Goal: Information Seeking & Learning: Learn about a topic

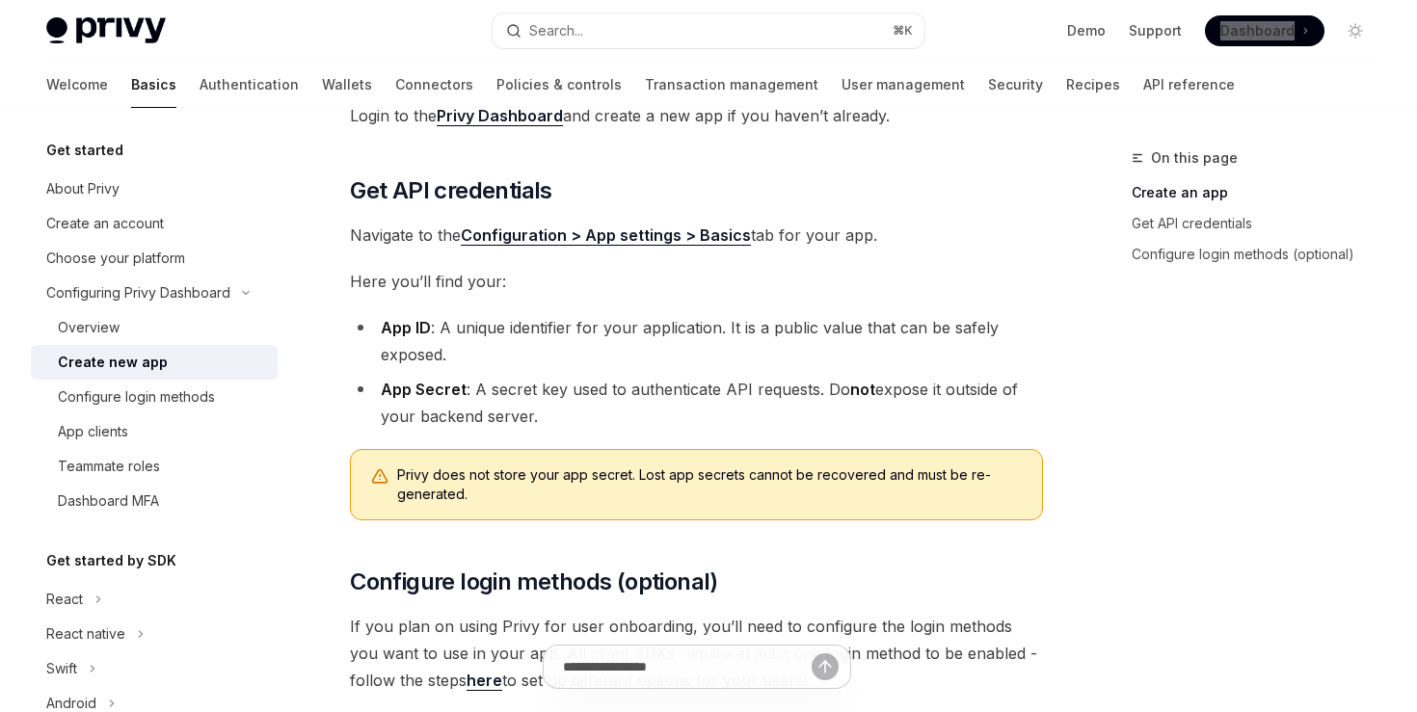
scroll to position [671, 0]
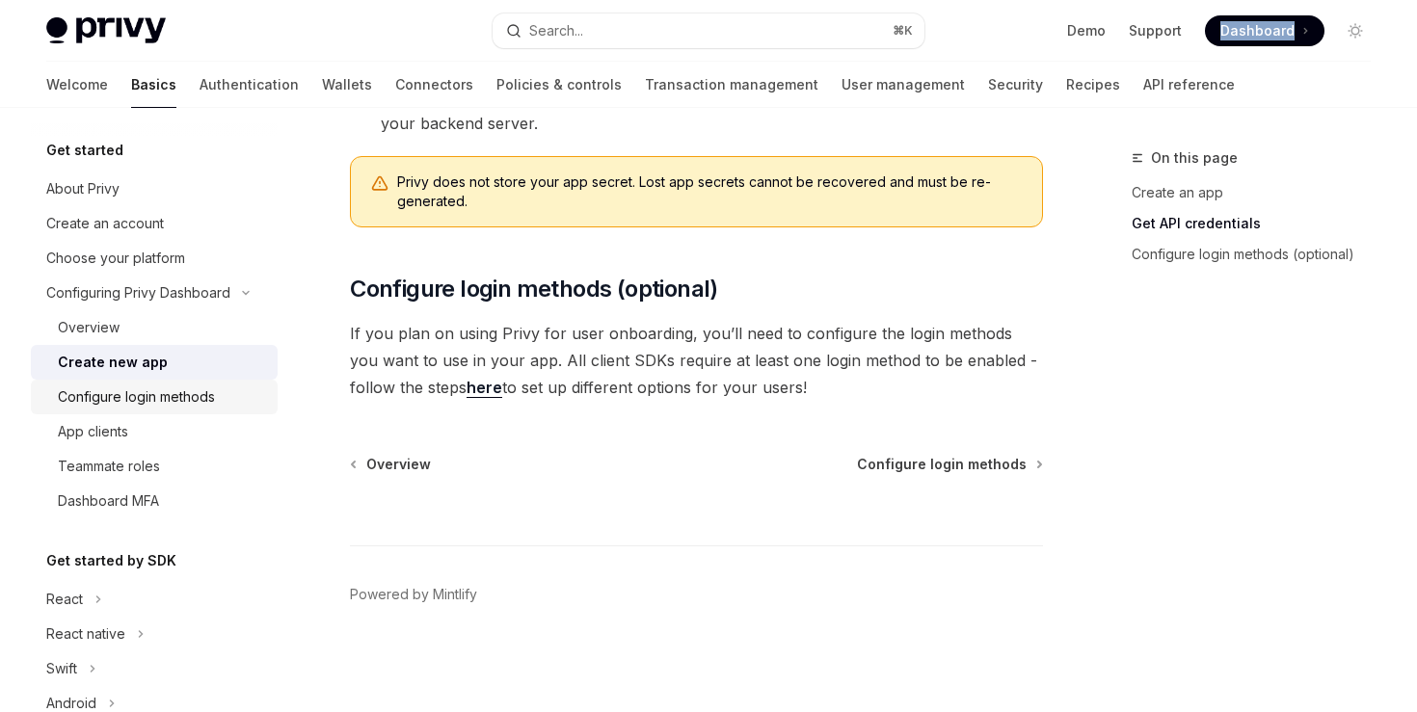
click at [140, 387] on div "Configure login methods" at bounding box center [136, 396] width 157 height 23
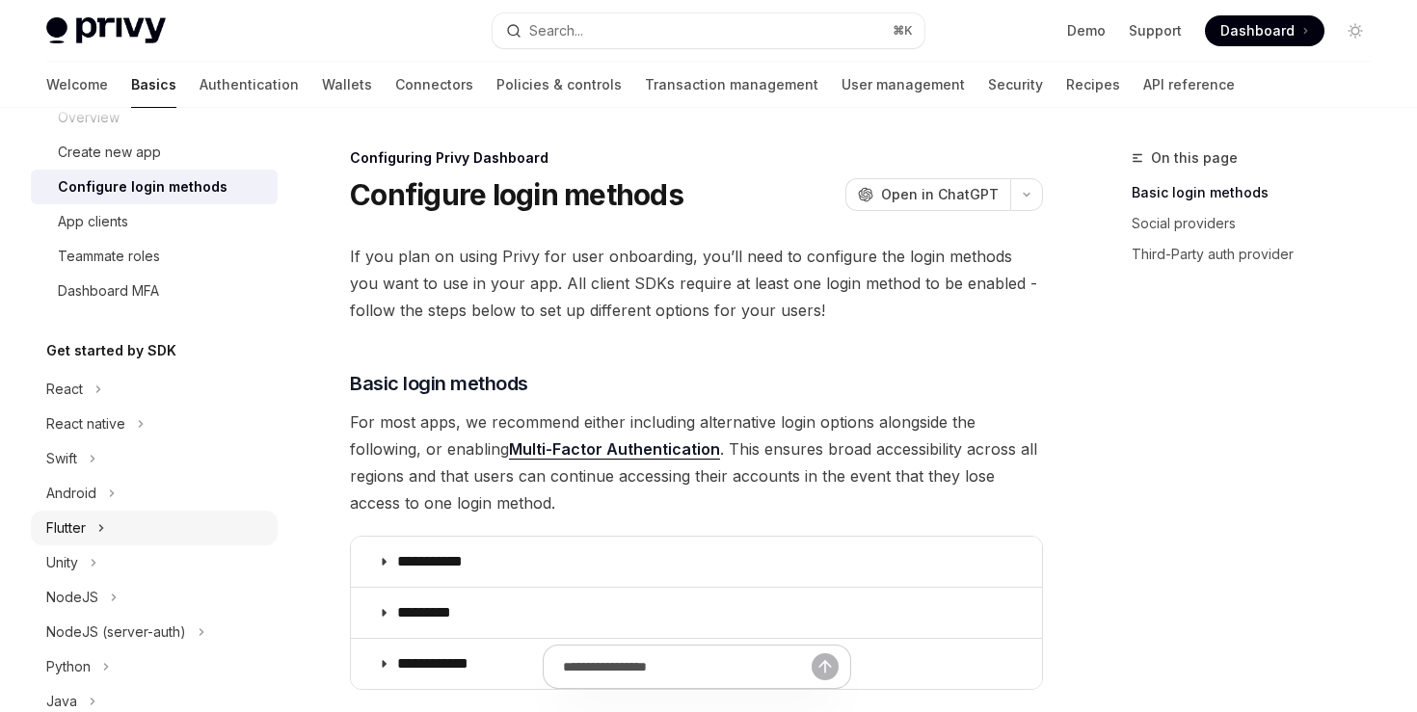
scroll to position [300, 0]
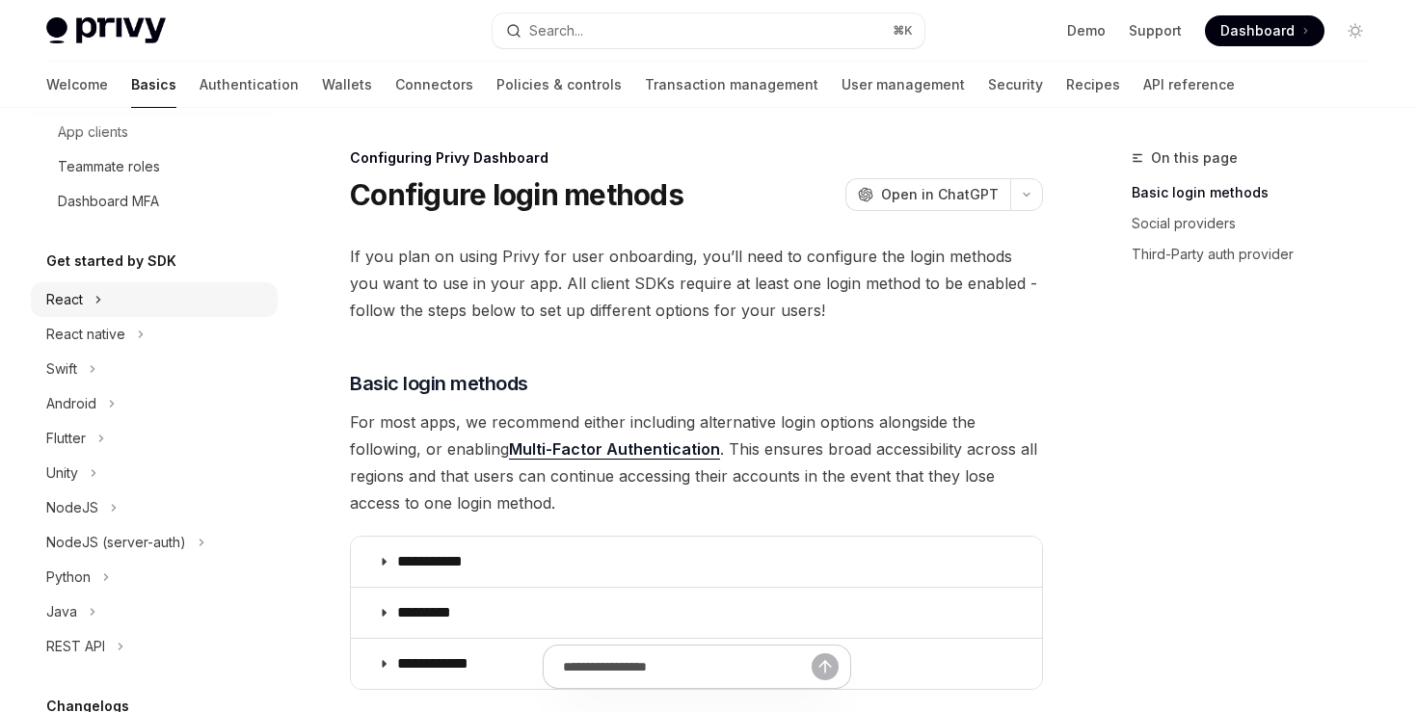
click at [90, 289] on div "React" at bounding box center [154, 299] width 247 height 35
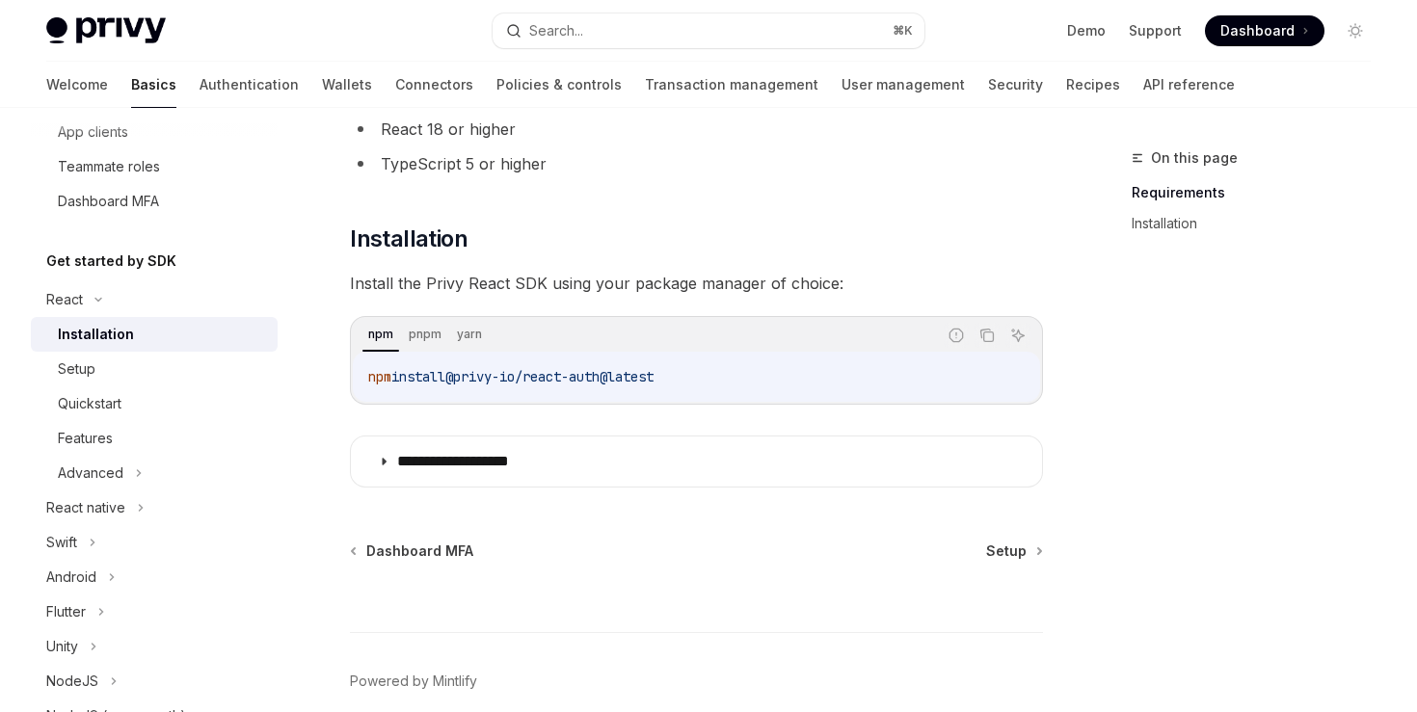
scroll to position [260, 0]
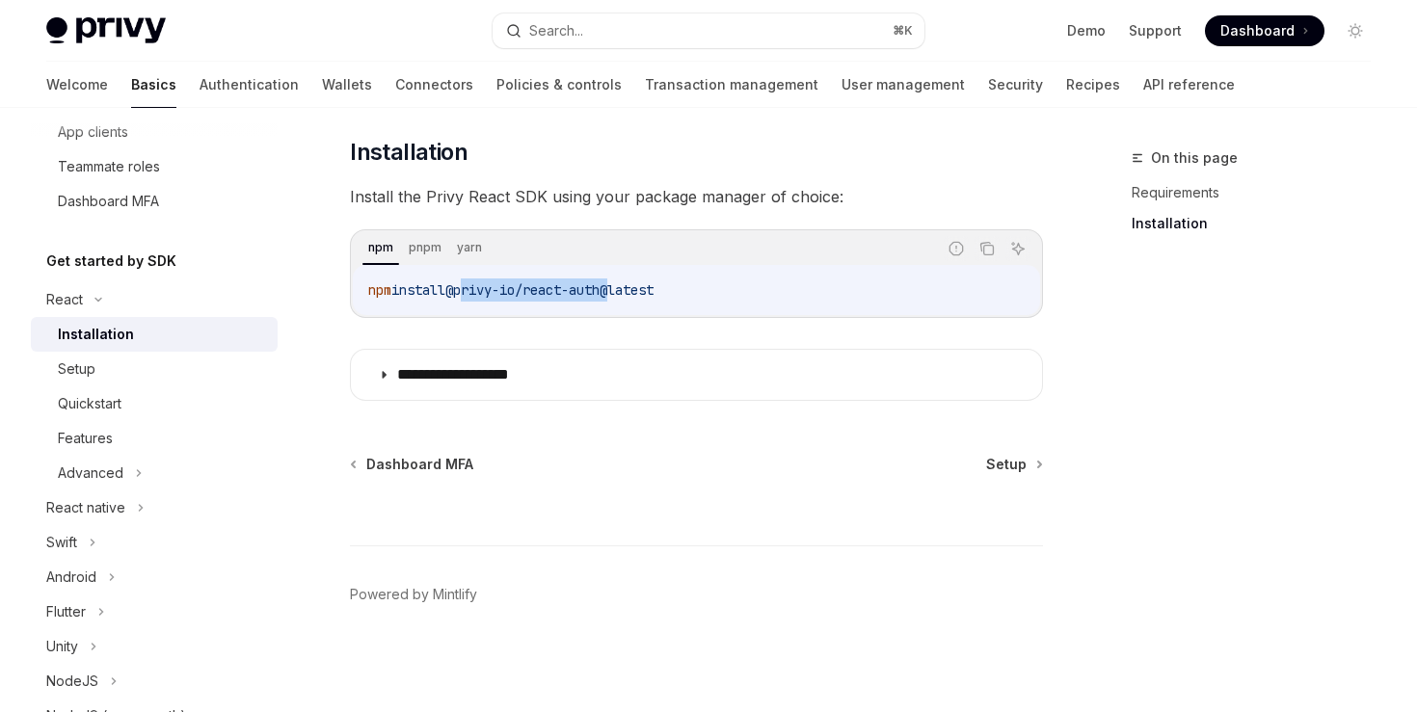
drag, startPoint x: 476, startPoint y: 288, endPoint x: 623, endPoint y: 287, distance: 147.4
click at [625, 288] on span "@privy-io/react-auth@latest" at bounding box center [549, 289] width 208 height 17
copy span "privy-io/react-auth"
click at [115, 363] on div "Setup" at bounding box center [162, 369] width 208 height 23
type textarea "*"
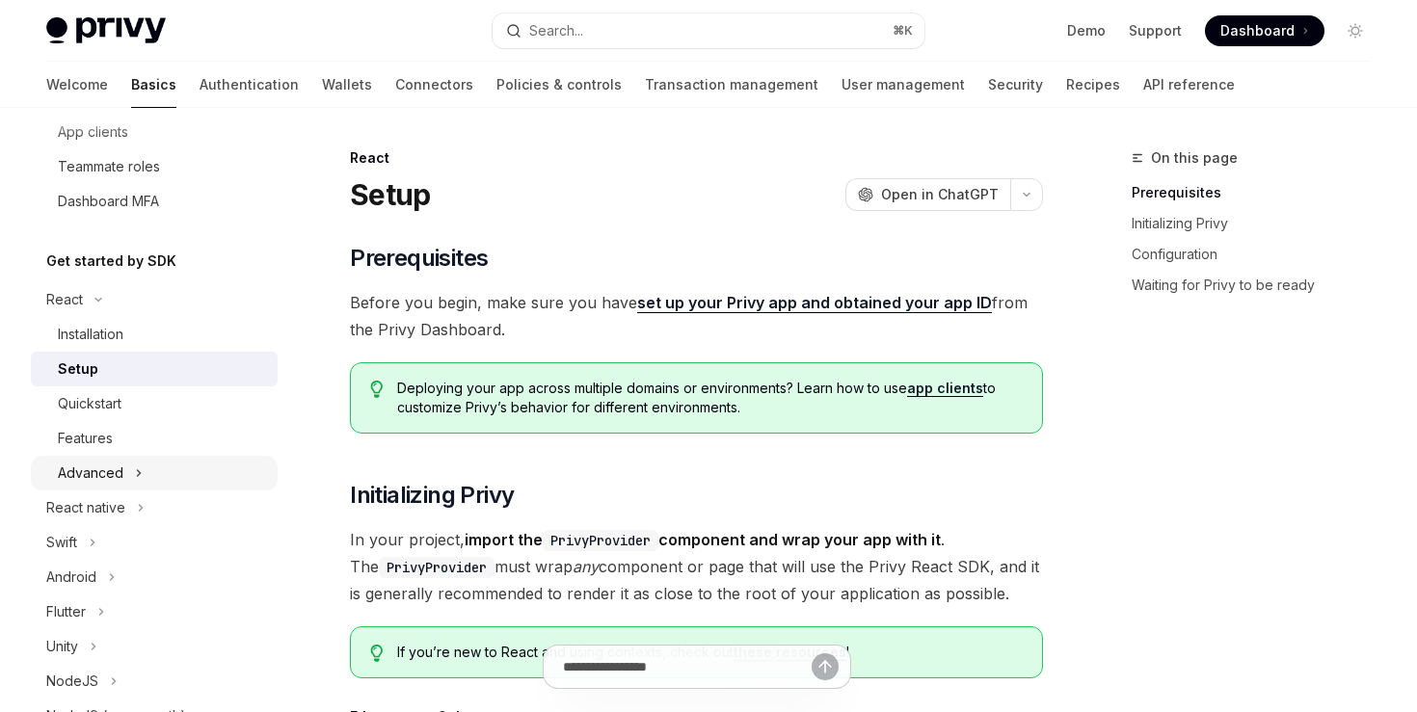
click at [129, 464] on div "Advanced" at bounding box center [154, 473] width 247 height 35
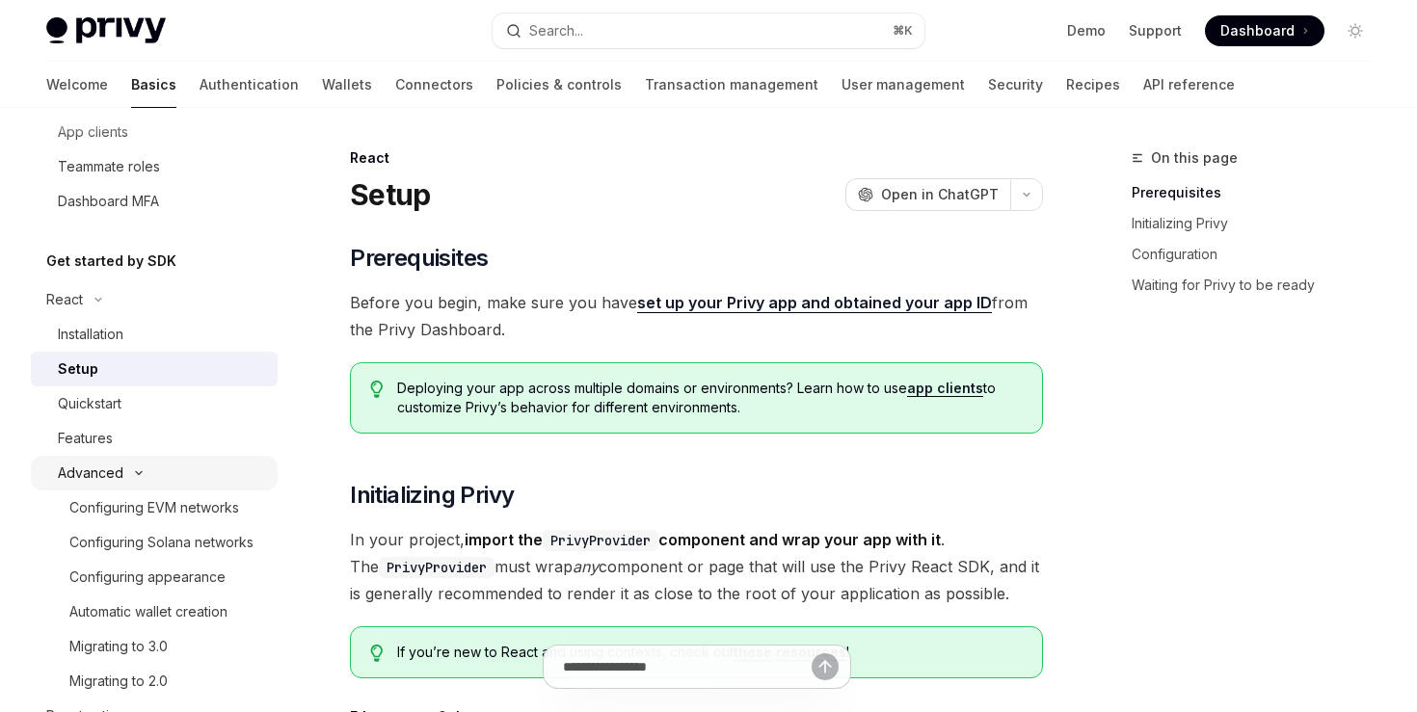
scroll to position [343, 0]
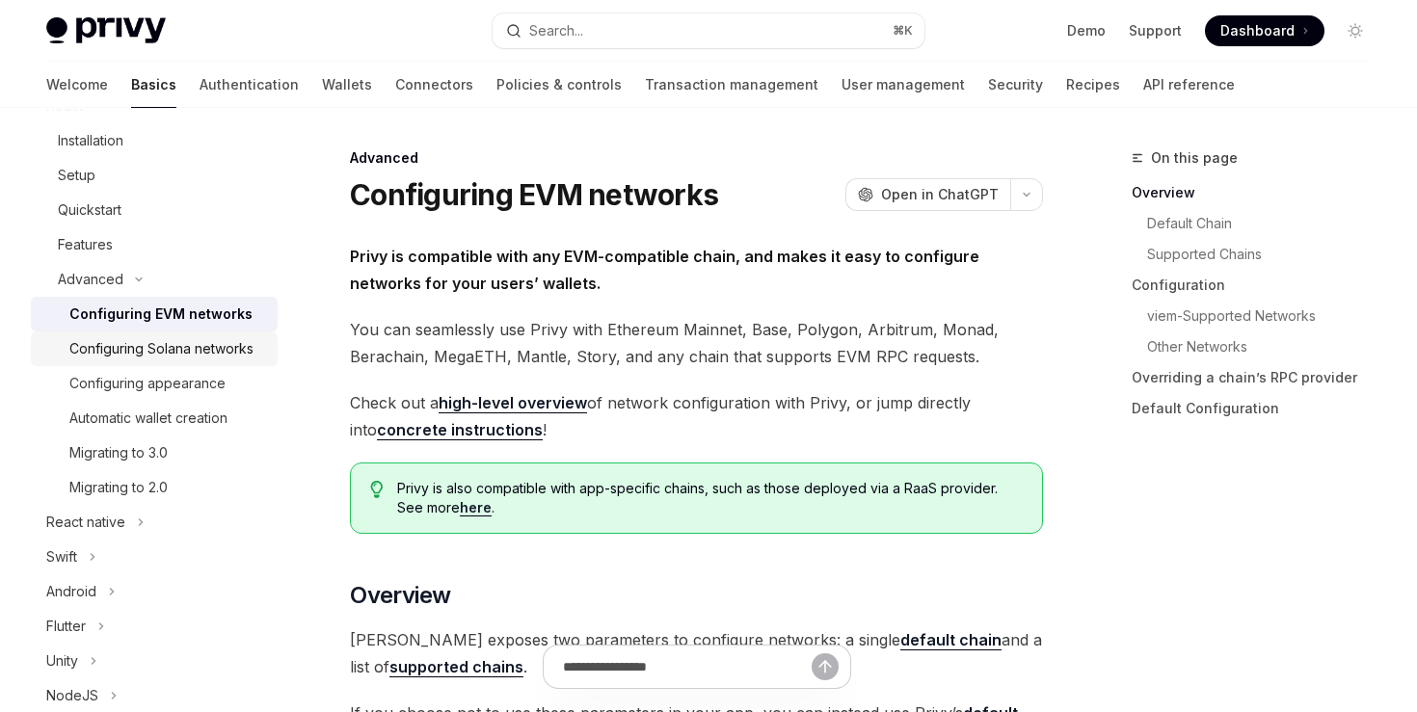
click at [179, 353] on div "Configuring Solana networks" at bounding box center [161, 348] width 184 height 23
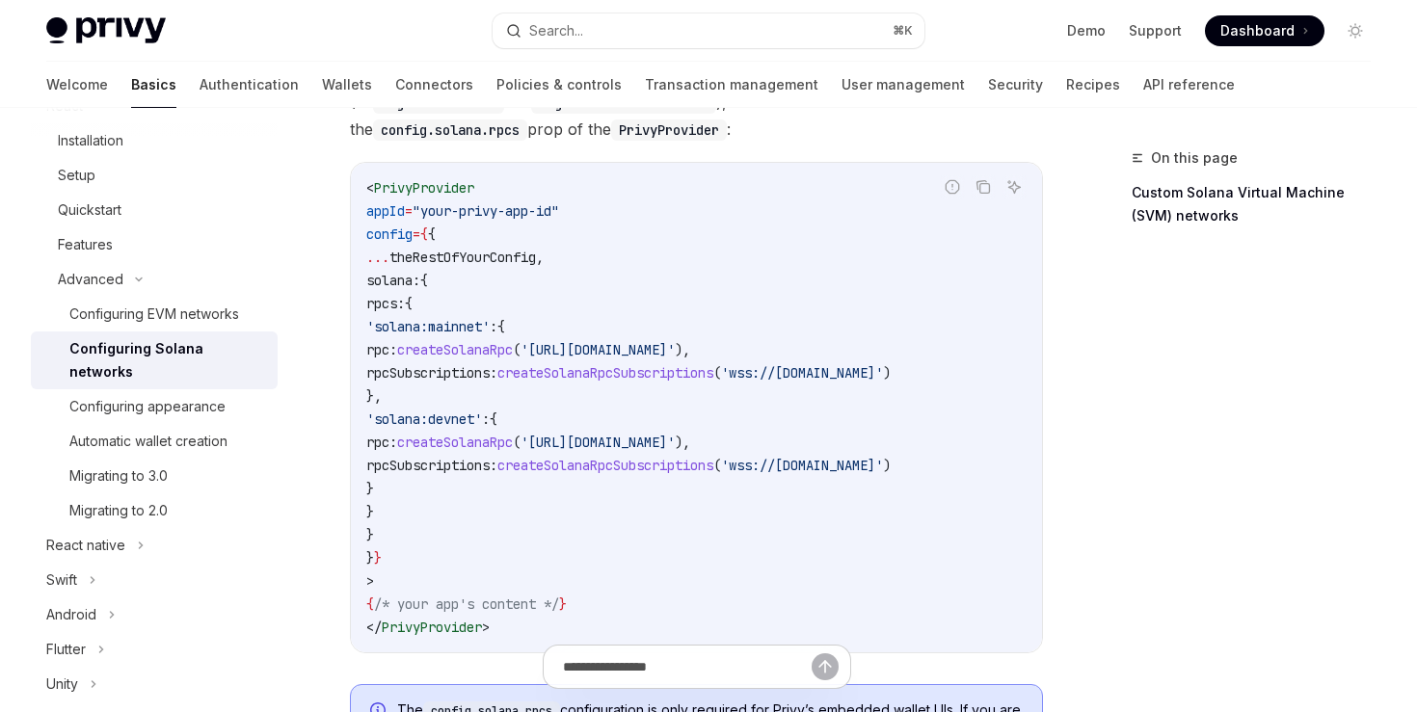
scroll to position [367, 0]
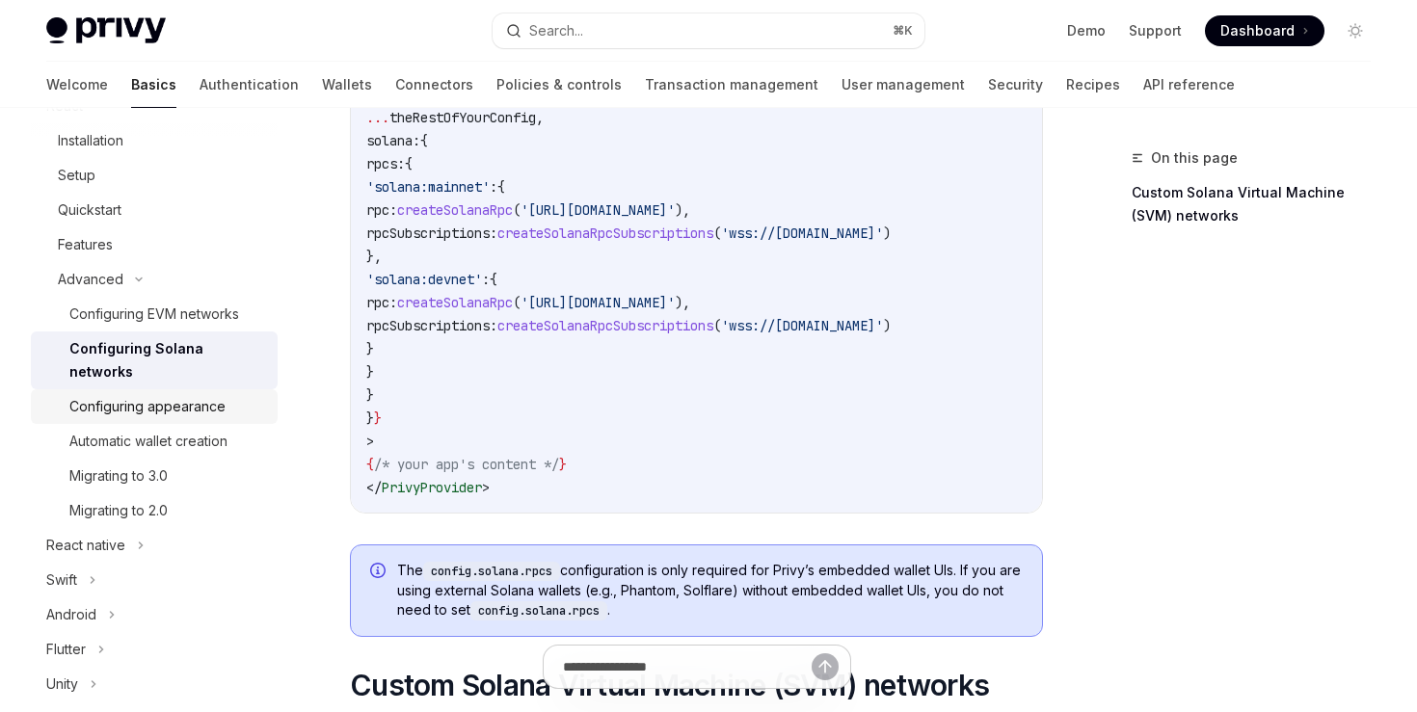
click at [140, 395] on div "Configuring appearance" at bounding box center [147, 406] width 156 height 23
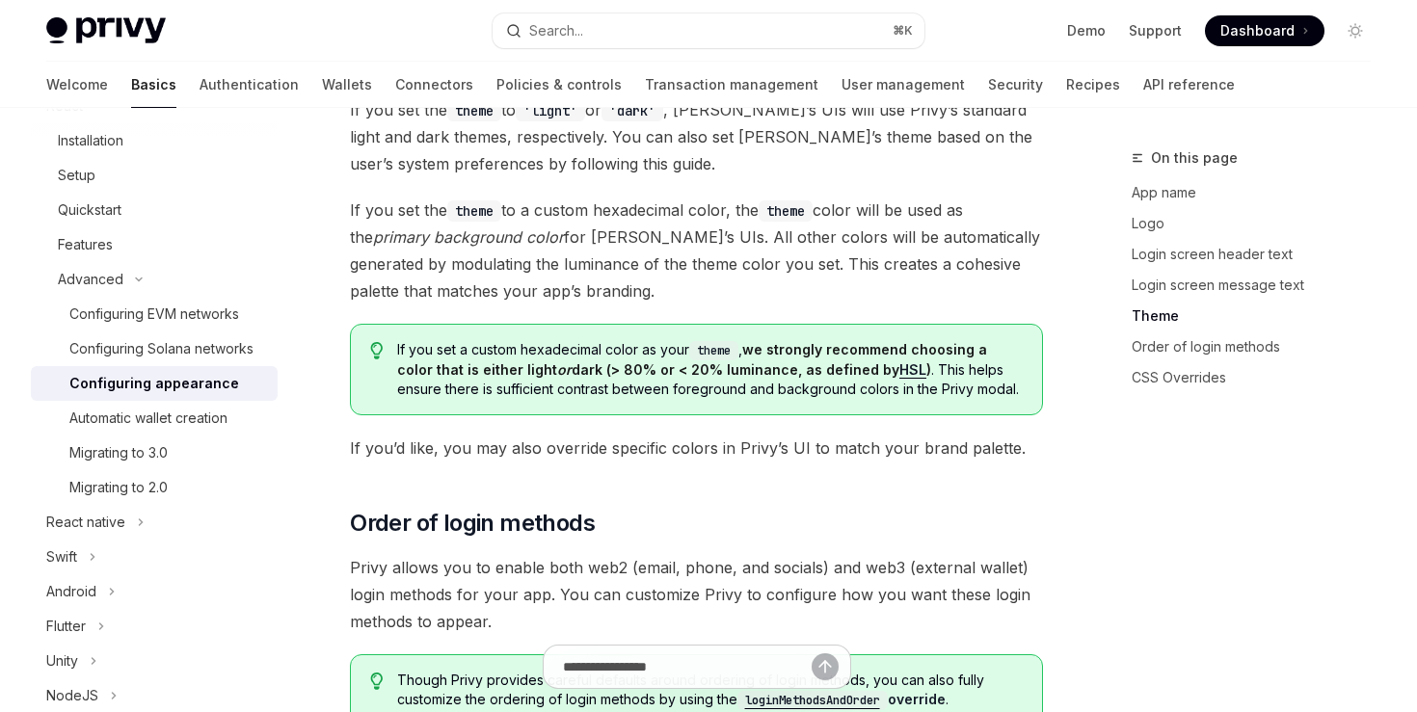
scroll to position [3443, 0]
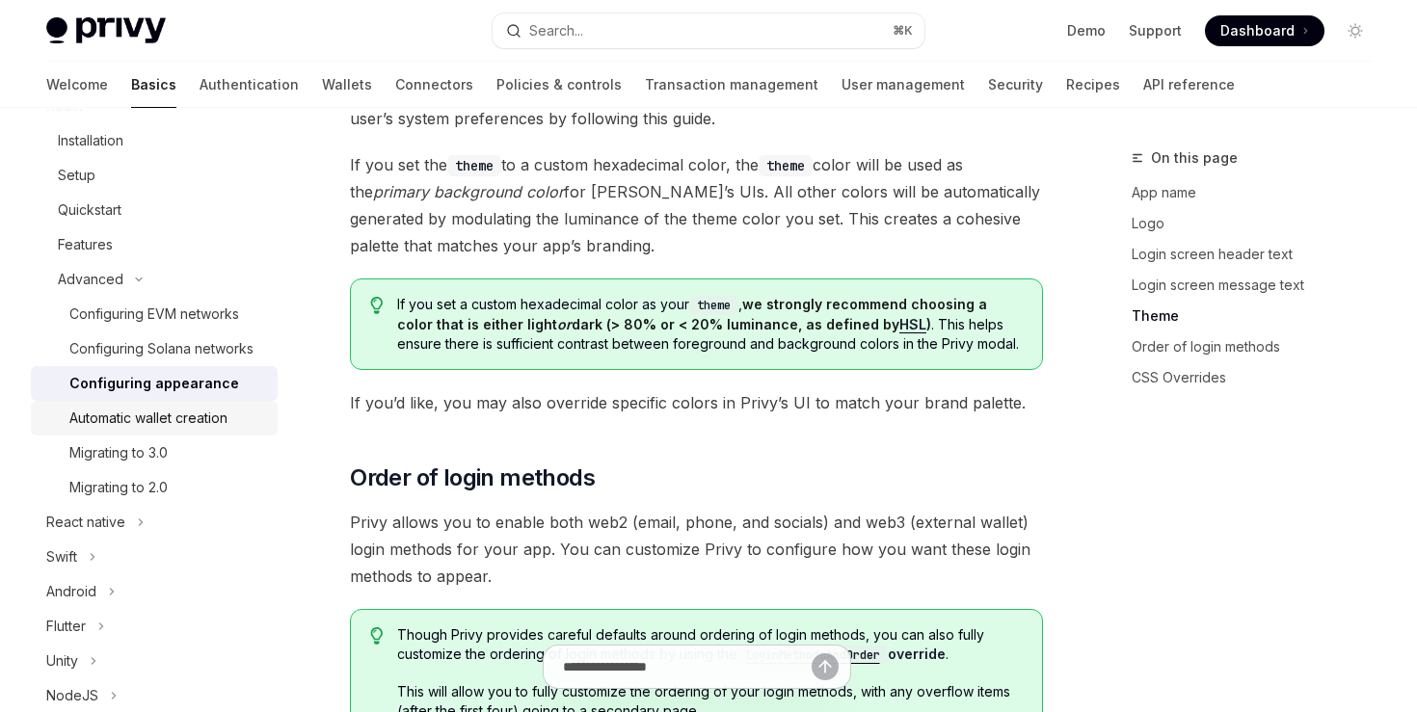
click at [149, 428] on div "Automatic wallet creation" at bounding box center [148, 418] width 158 height 23
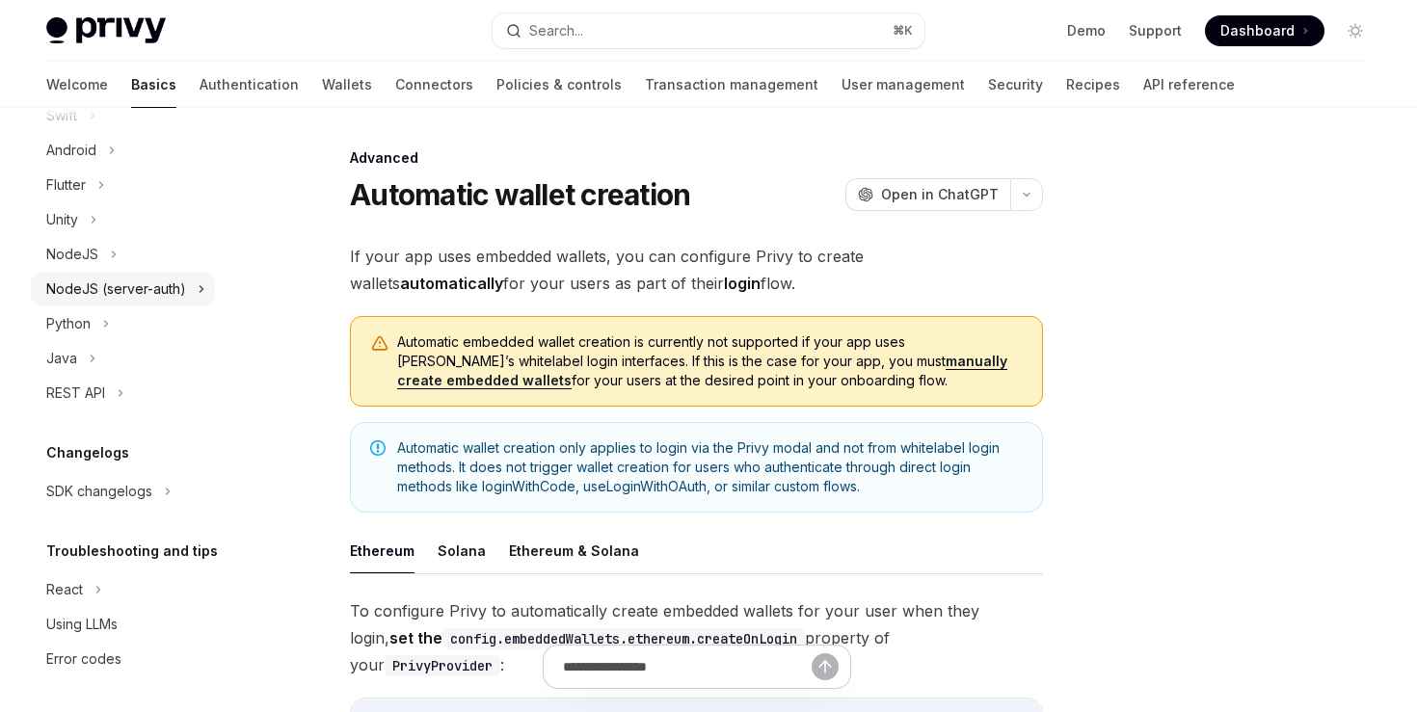
scroll to position [729, 0]
click at [94, 251] on div "NodeJS" at bounding box center [72, 251] width 52 height 23
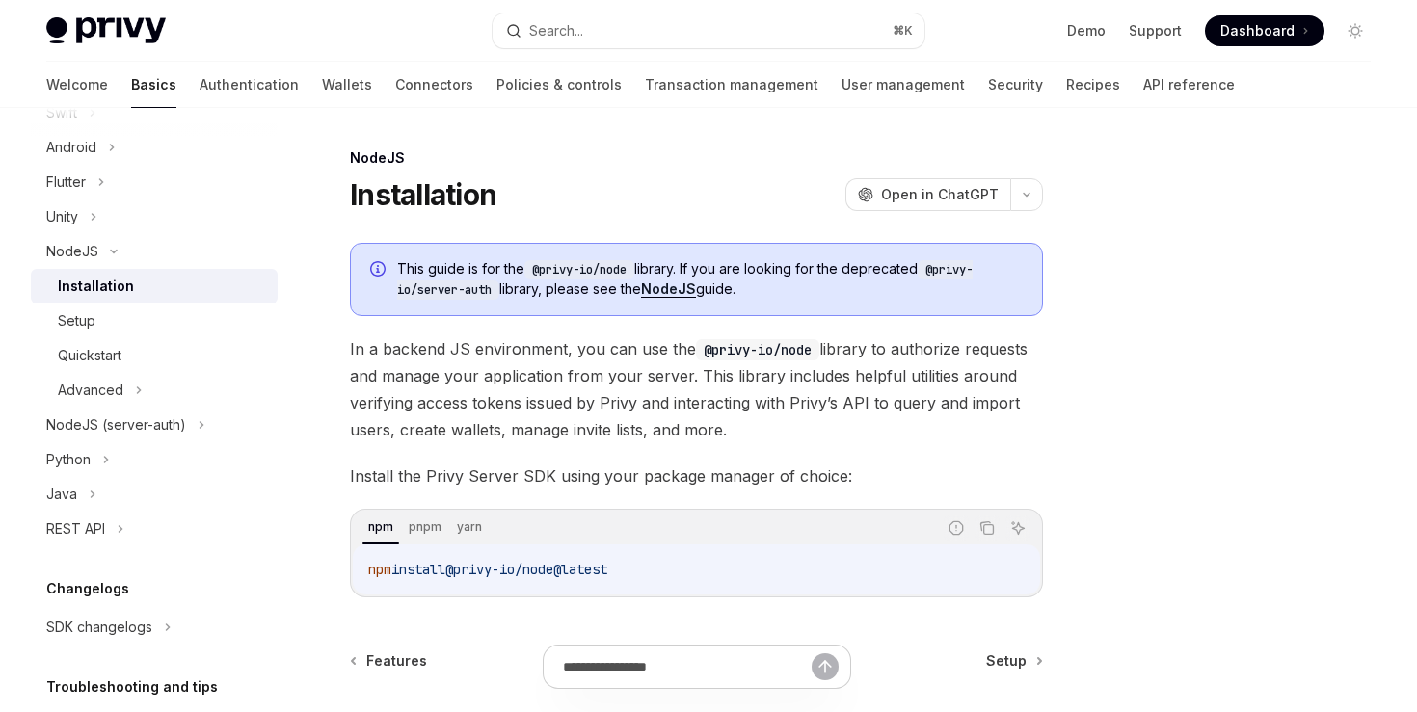
click at [108, 288] on div "Installation" at bounding box center [96, 286] width 76 height 23
click at [107, 322] on div "Setup" at bounding box center [162, 320] width 208 height 23
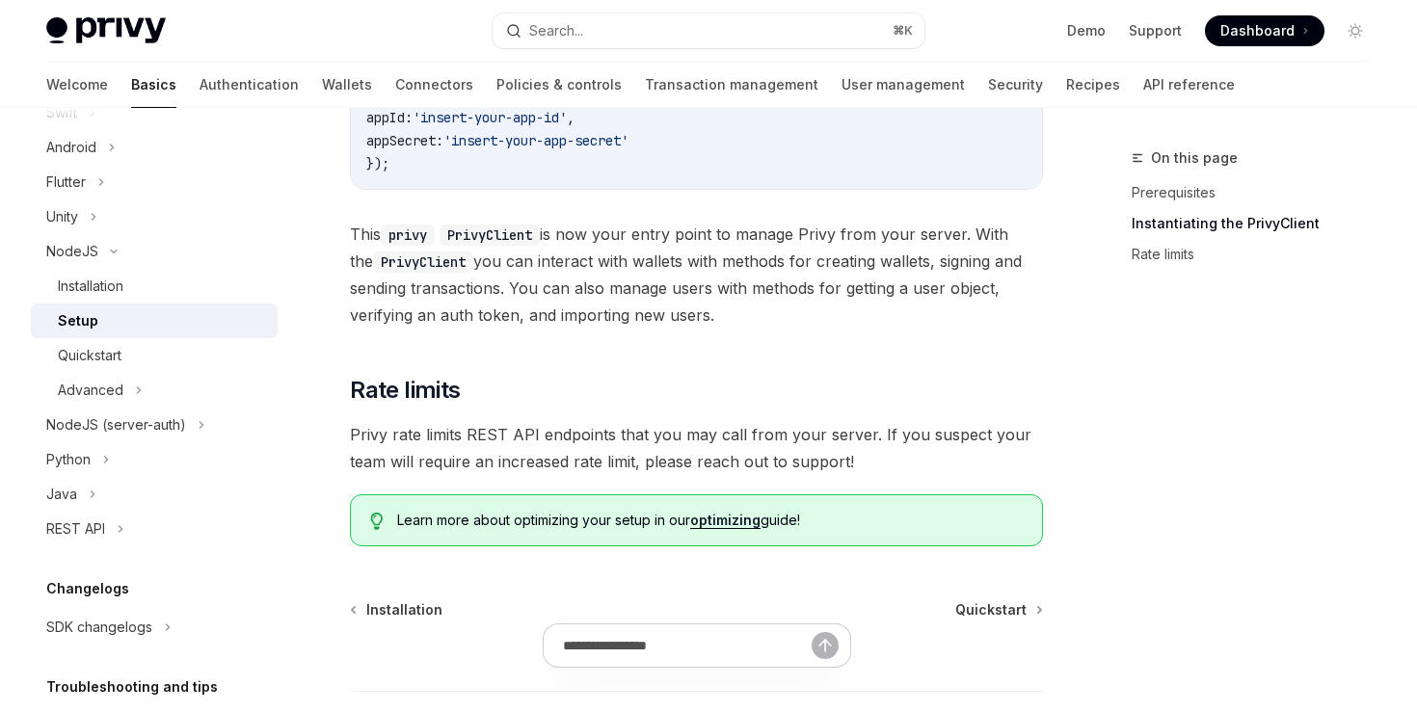
scroll to position [898, 0]
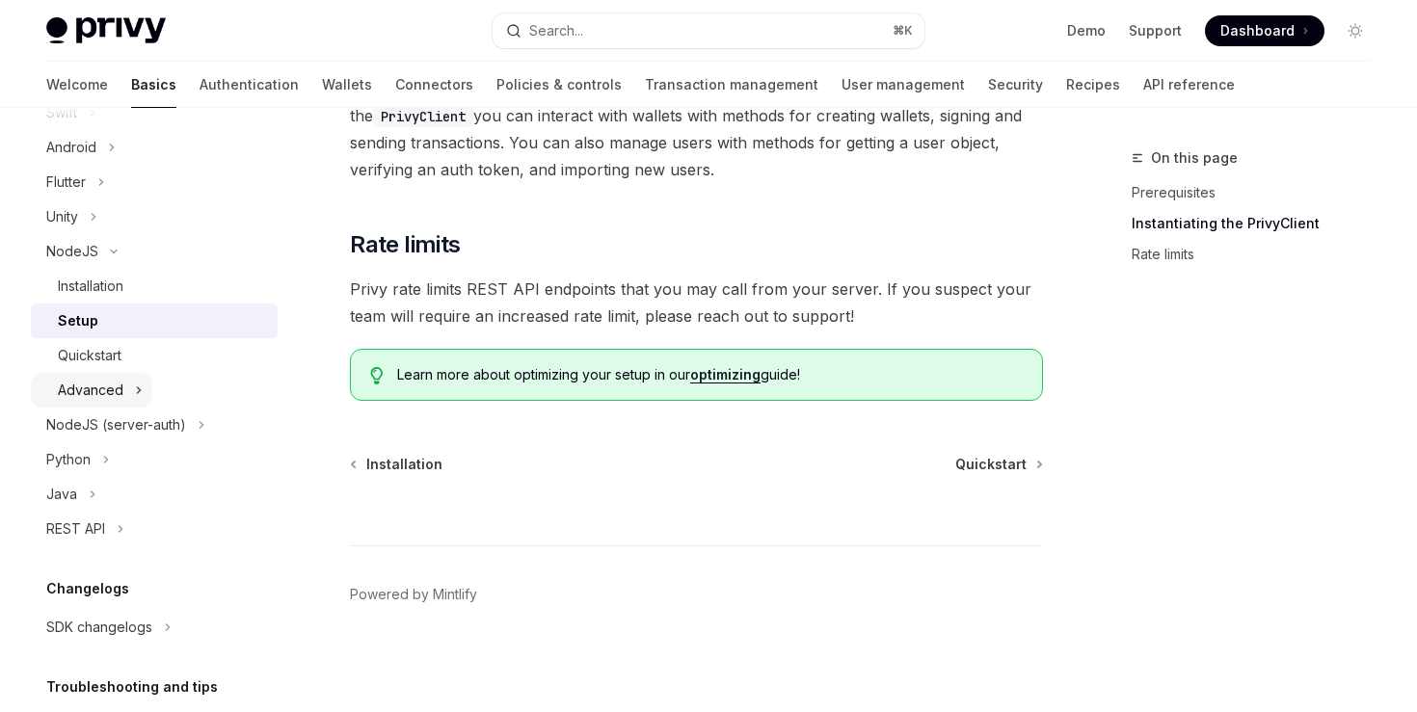
click at [118, 385] on div "Advanced" at bounding box center [91, 390] width 66 height 23
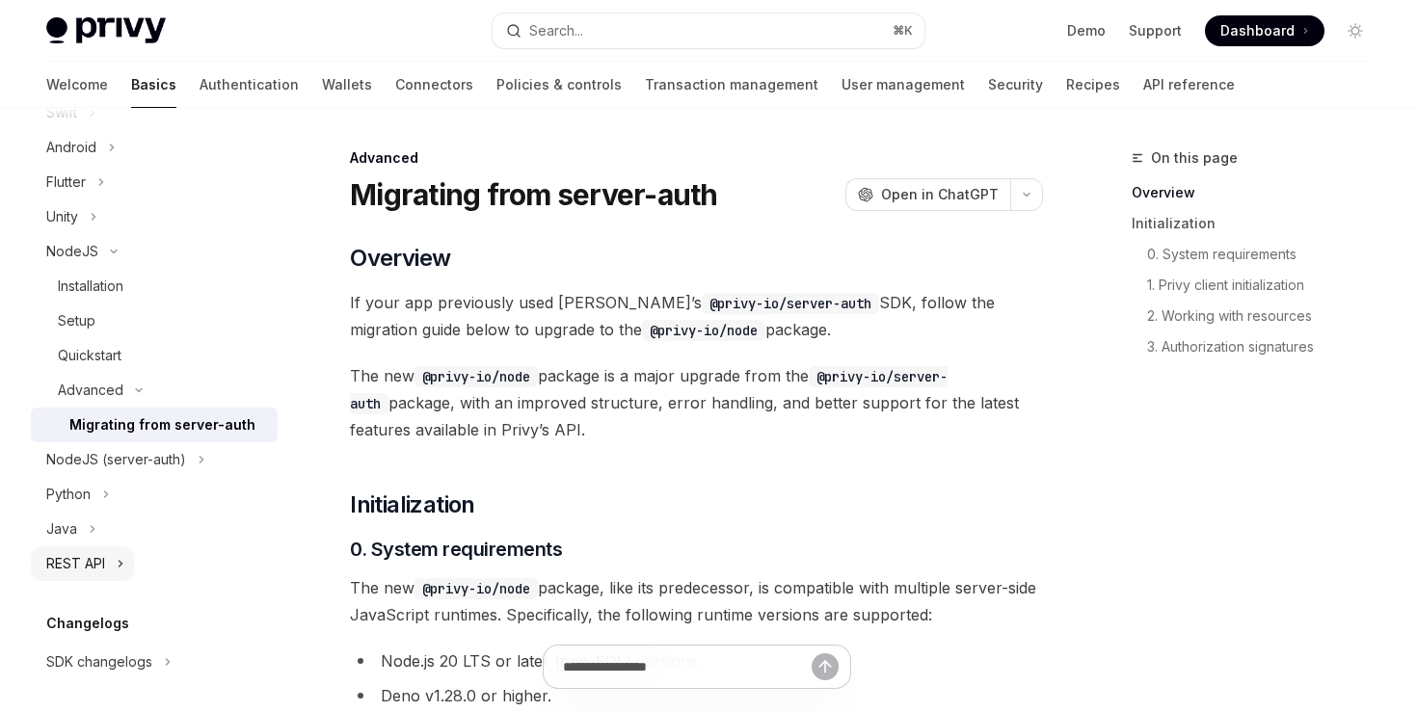
click at [101, 564] on div "REST API" at bounding box center [75, 563] width 59 height 23
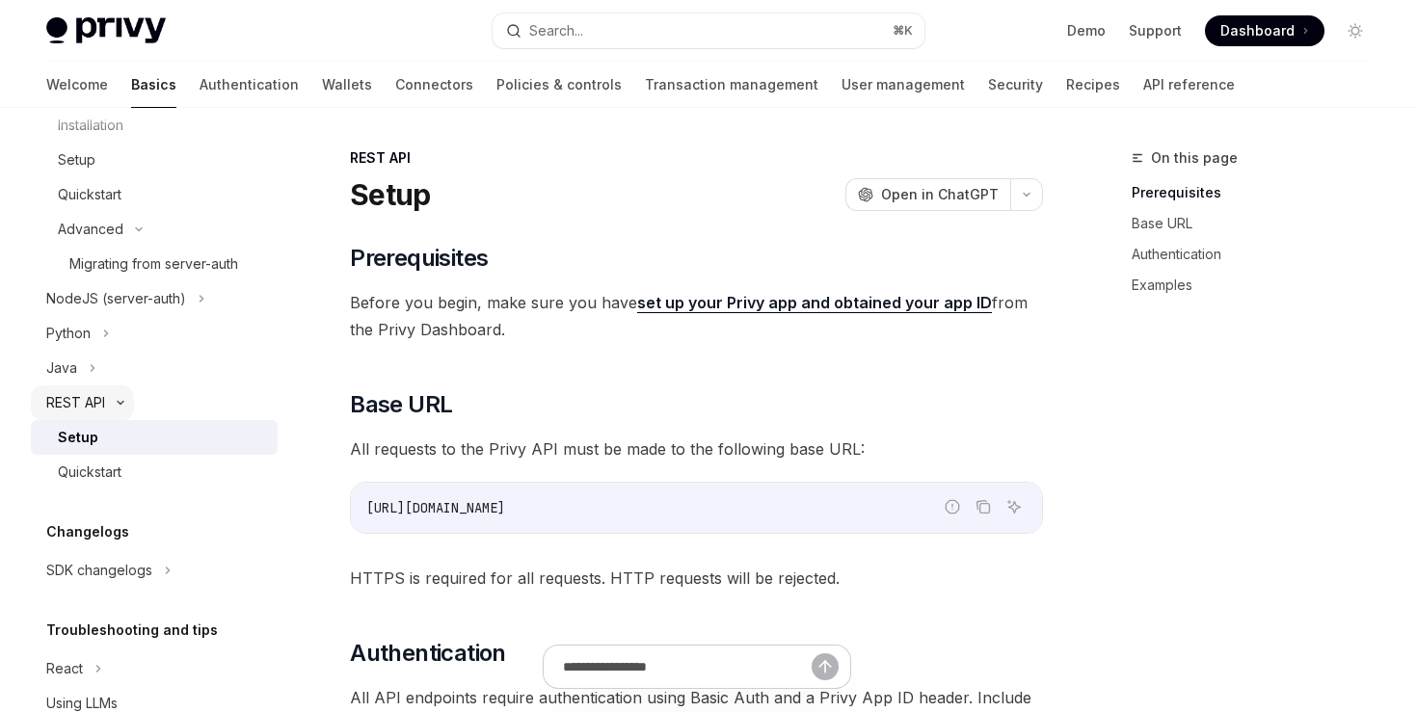
scroll to position [972, 0]
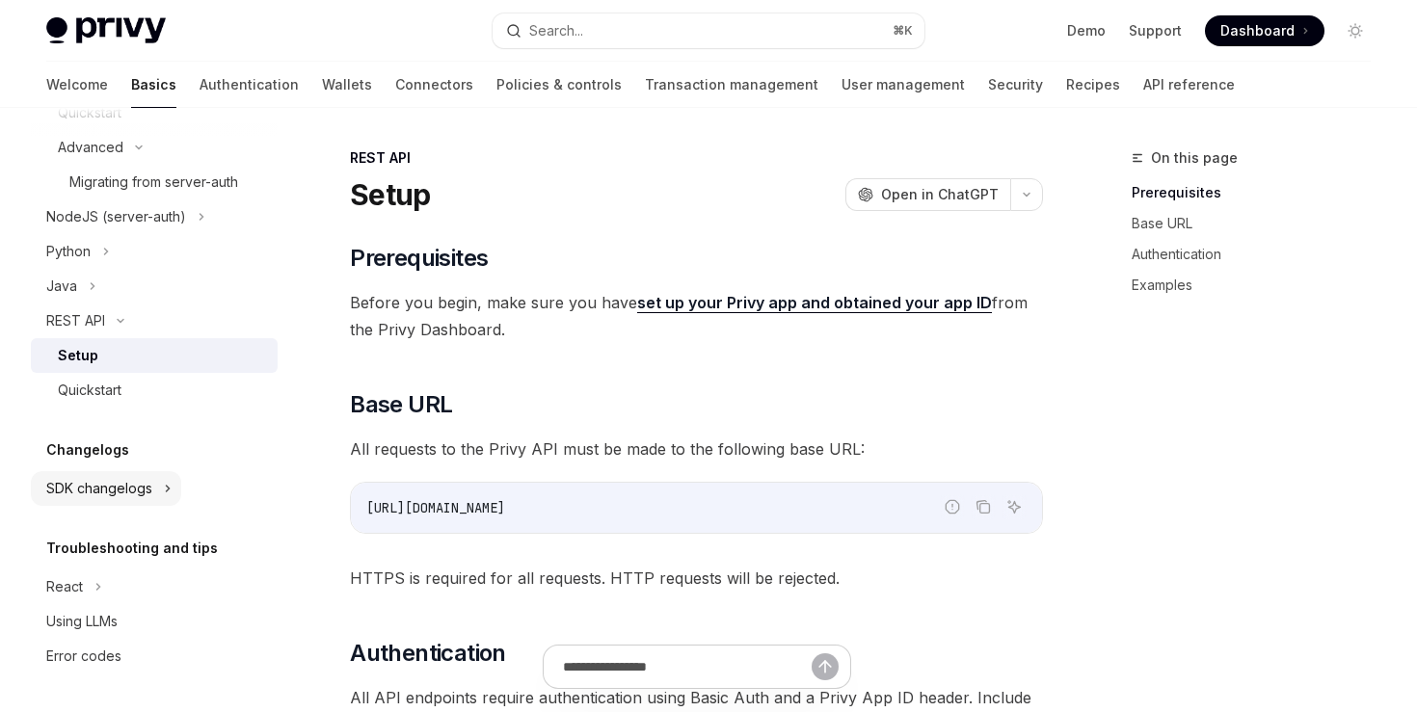
click at [118, 491] on div "SDK changelogs" at bounding box center [99, 488] width 106 height 23
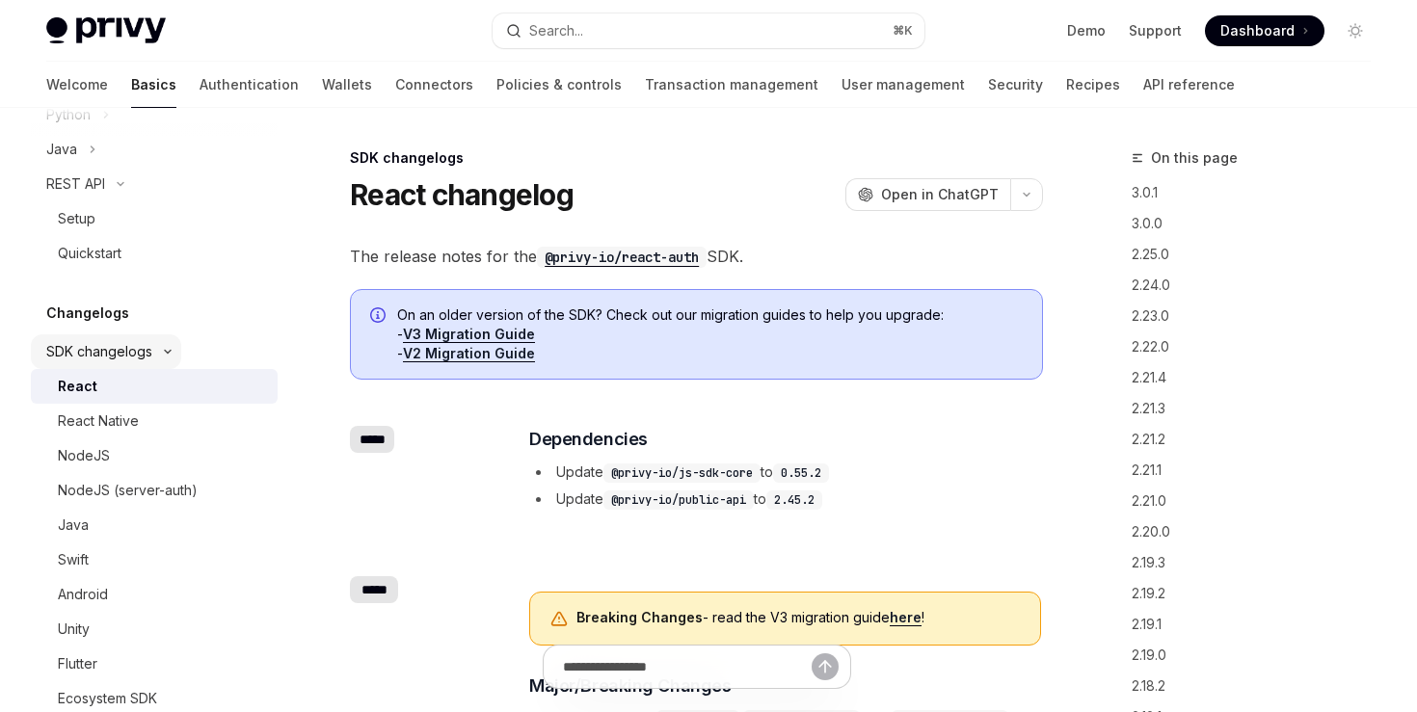
scroll to position [1232, 0]
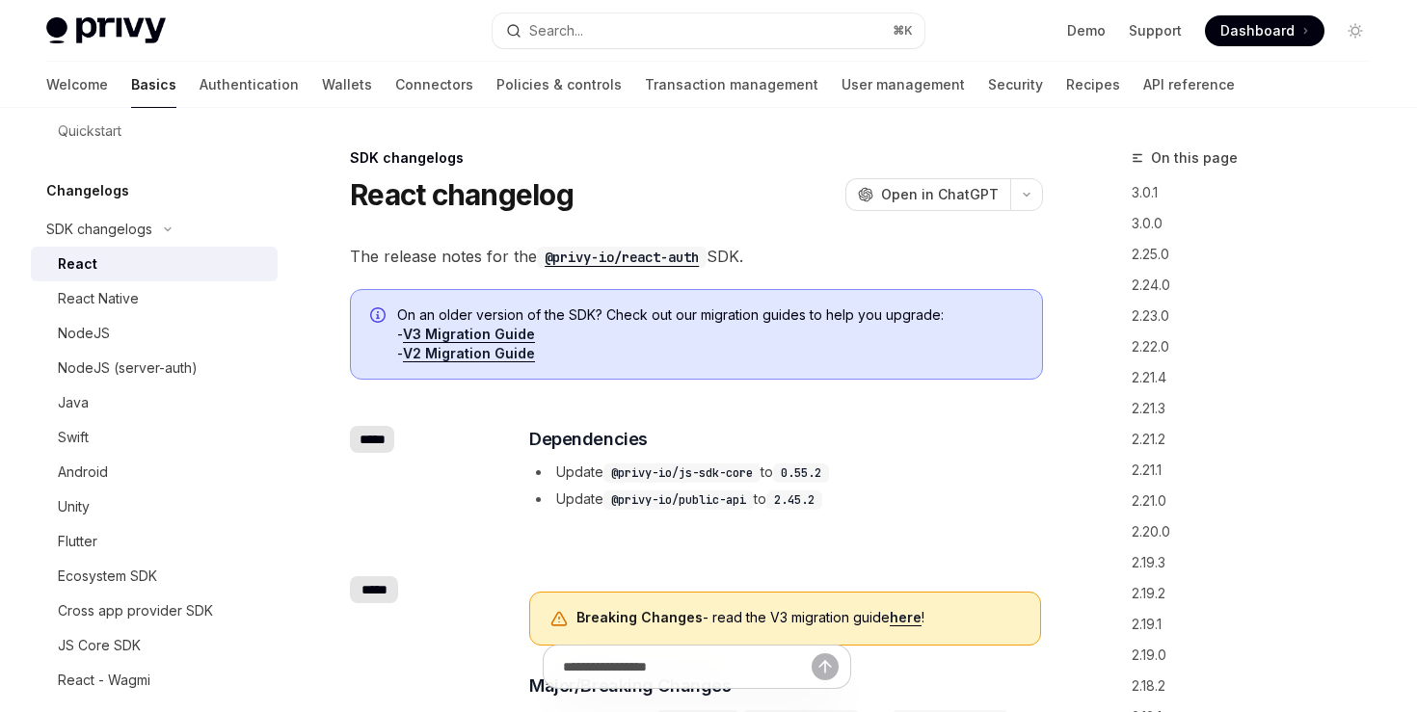
click at [104, 262] on div "React" at bounding box center [162, 263] width 208 height 23
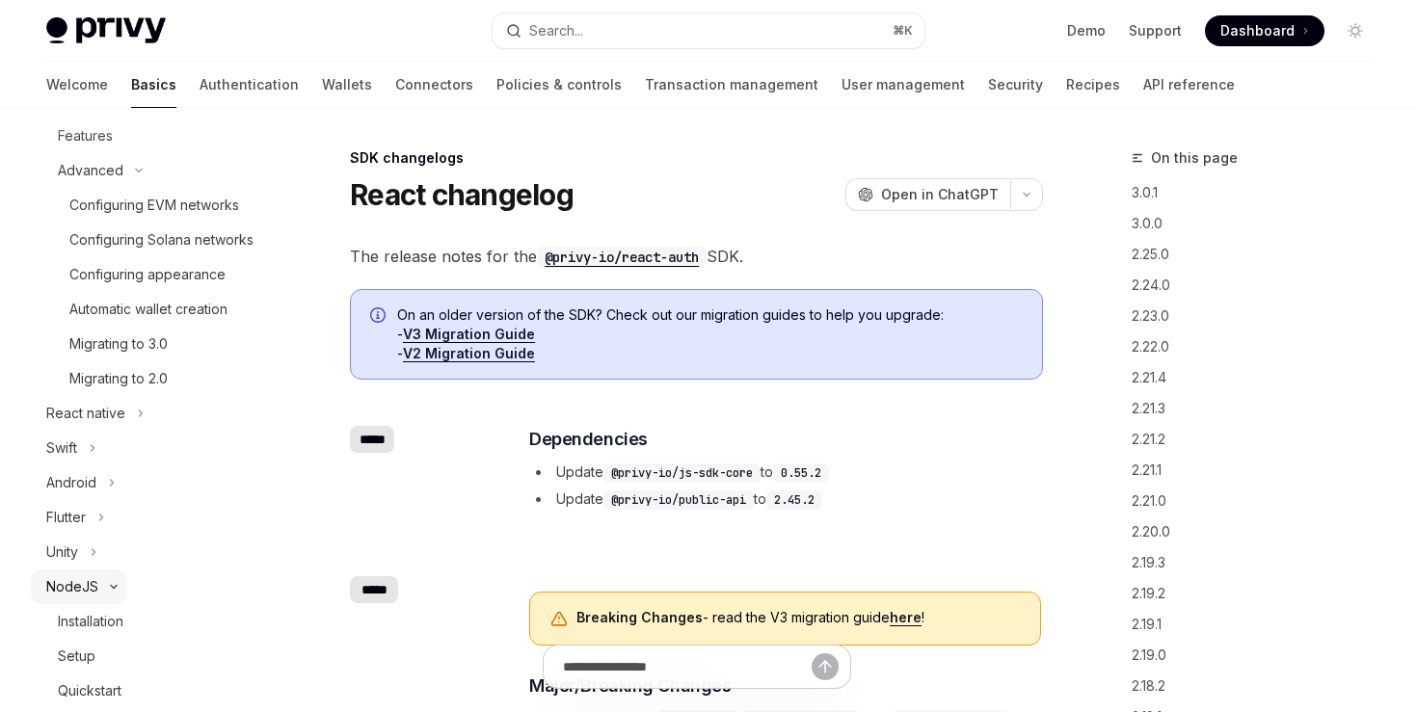
scroll to position [322, 0]
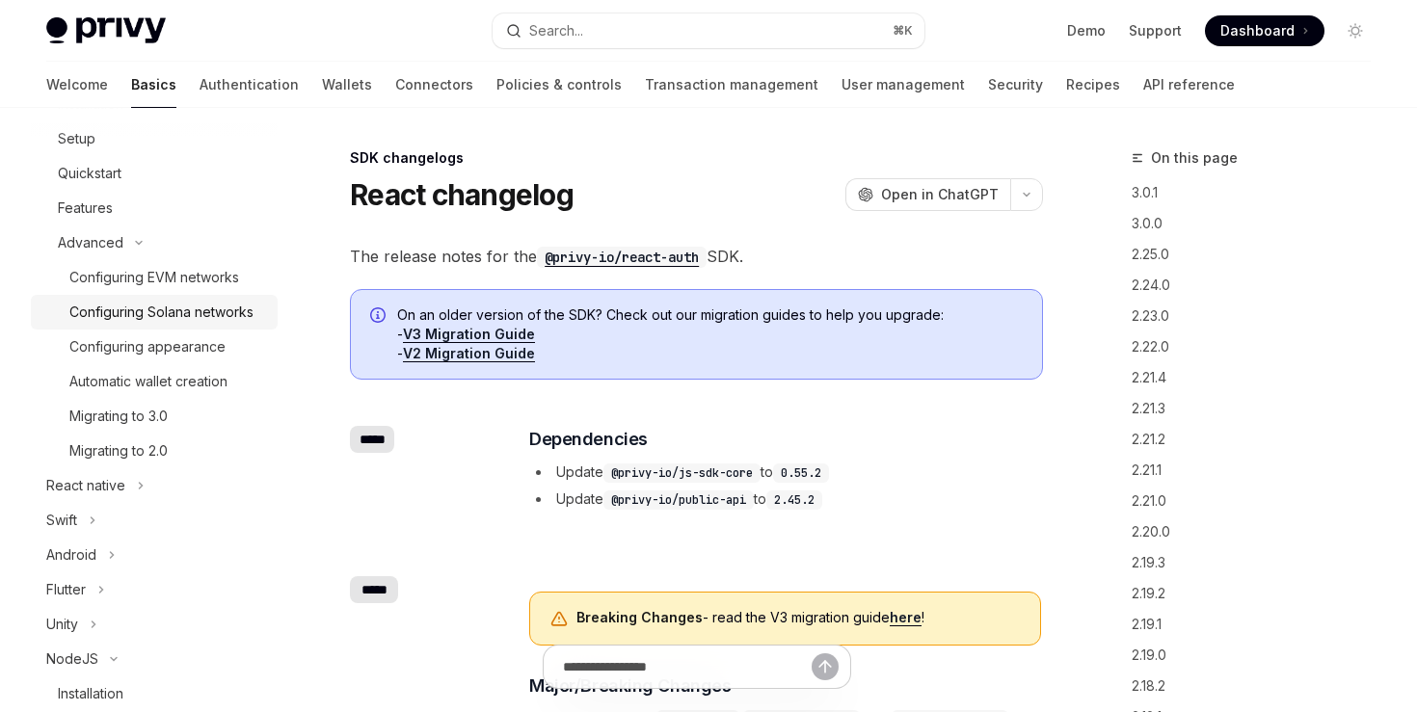
click at [140, 326] on link "Configuring Solana networks" at bounding box center [154, 312] width 247 height 35
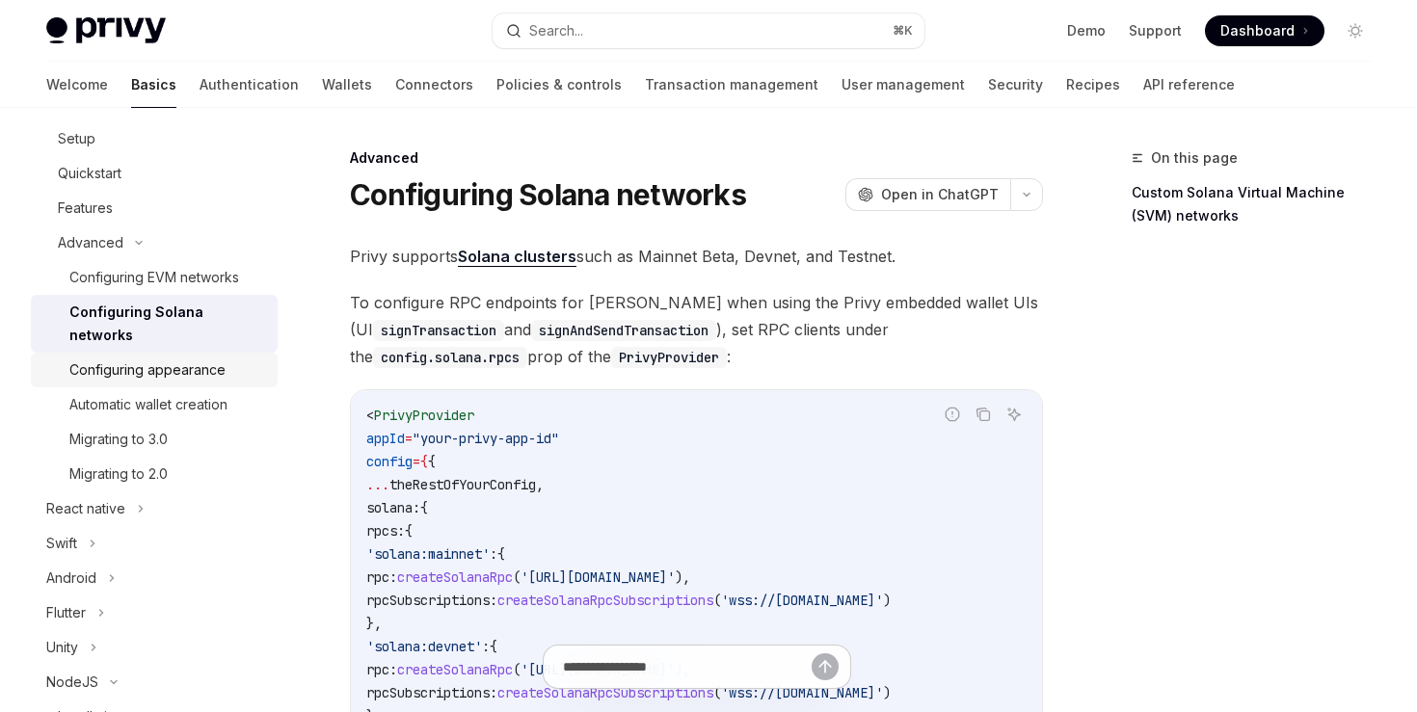
click at [194, 358] on div "Configuring appearance" at bounding box center [147, 369] width 156 height 23
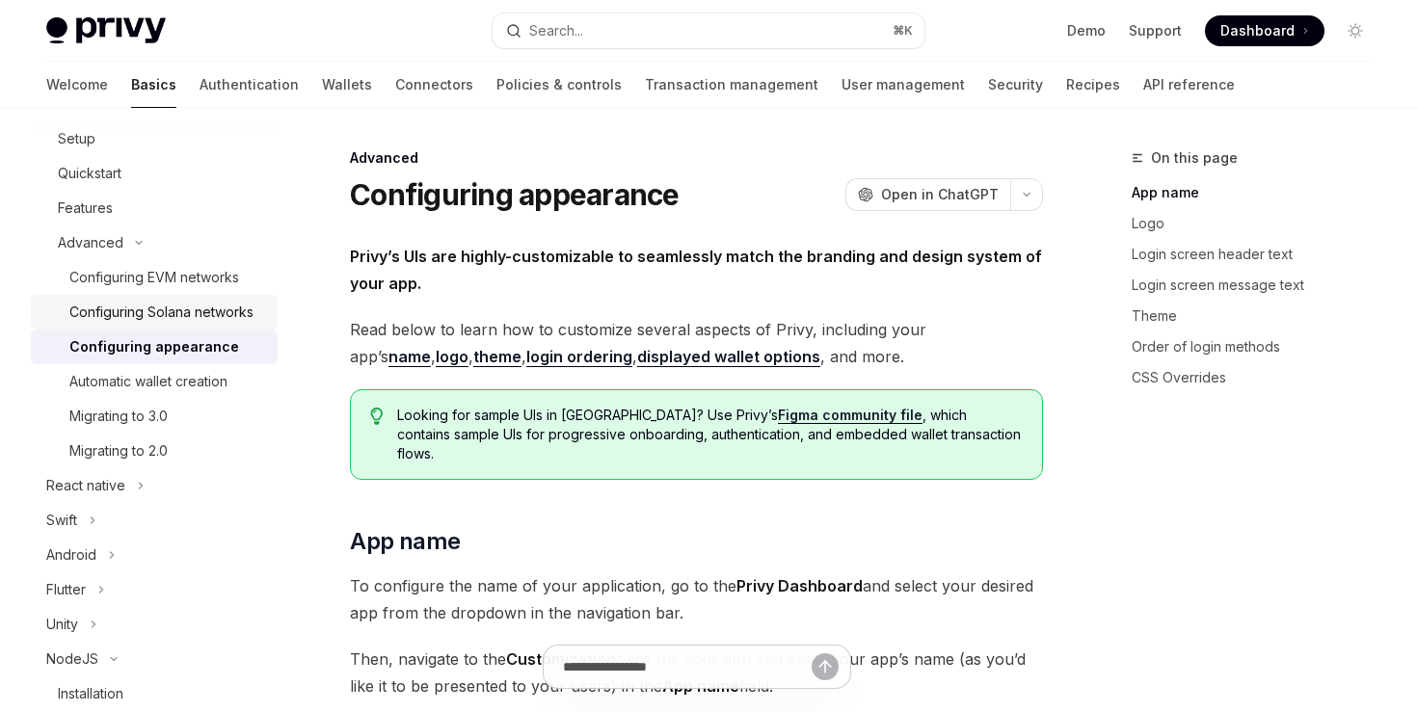
click at [192, 305] on div "Configuring Solana networks" at bounding box center [161, 312] width 184 height 23
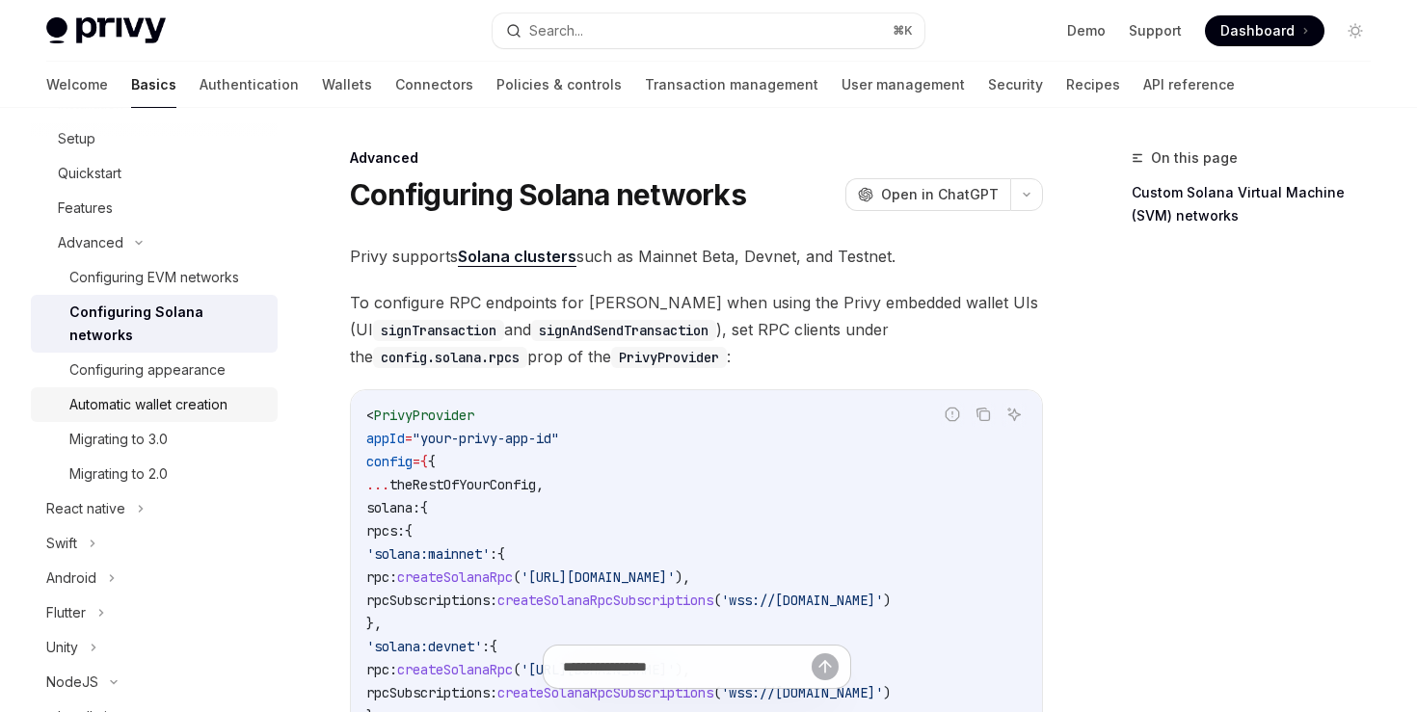
click at [185, 393] on div "Automatic wallet creation" at bounding box center [148, 404] width 158 height 23
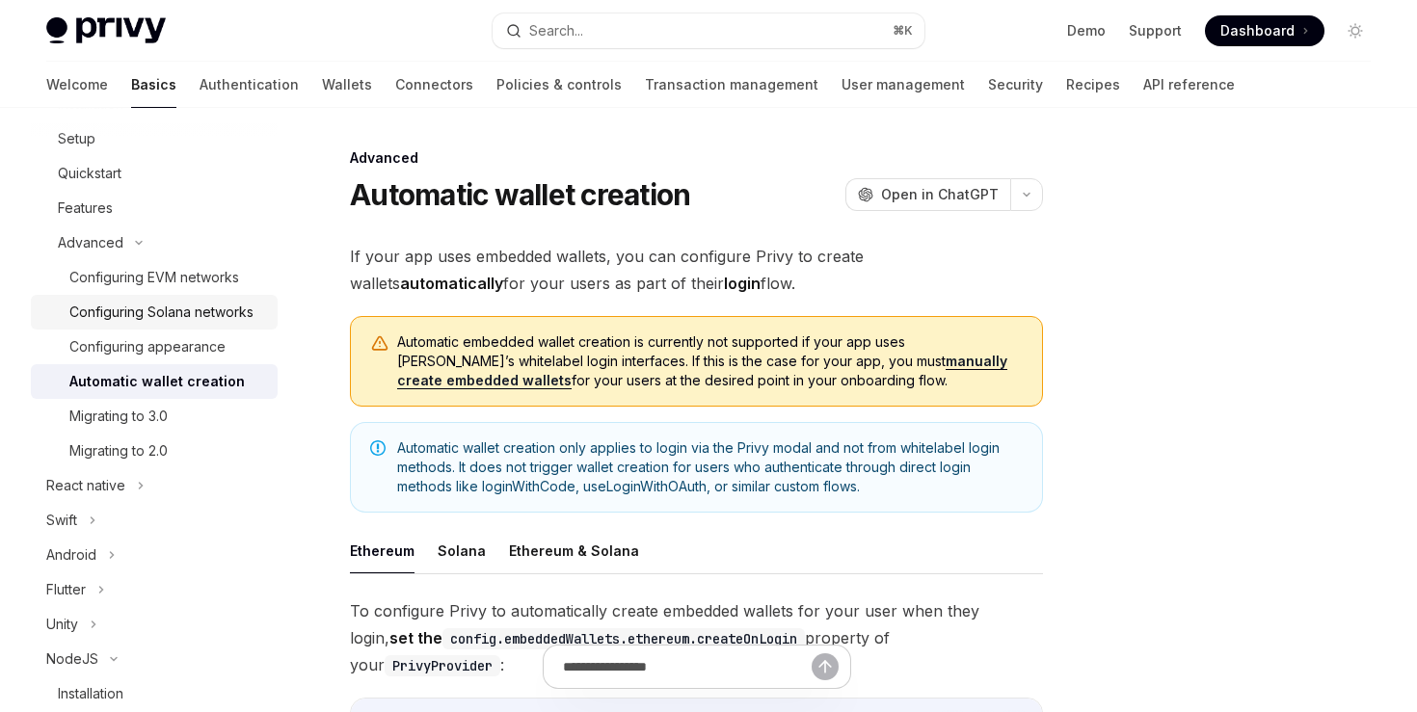
click at [154, 306] on div "Configuring Solana networks" at bounding box center [161, 312] width 184 height 23
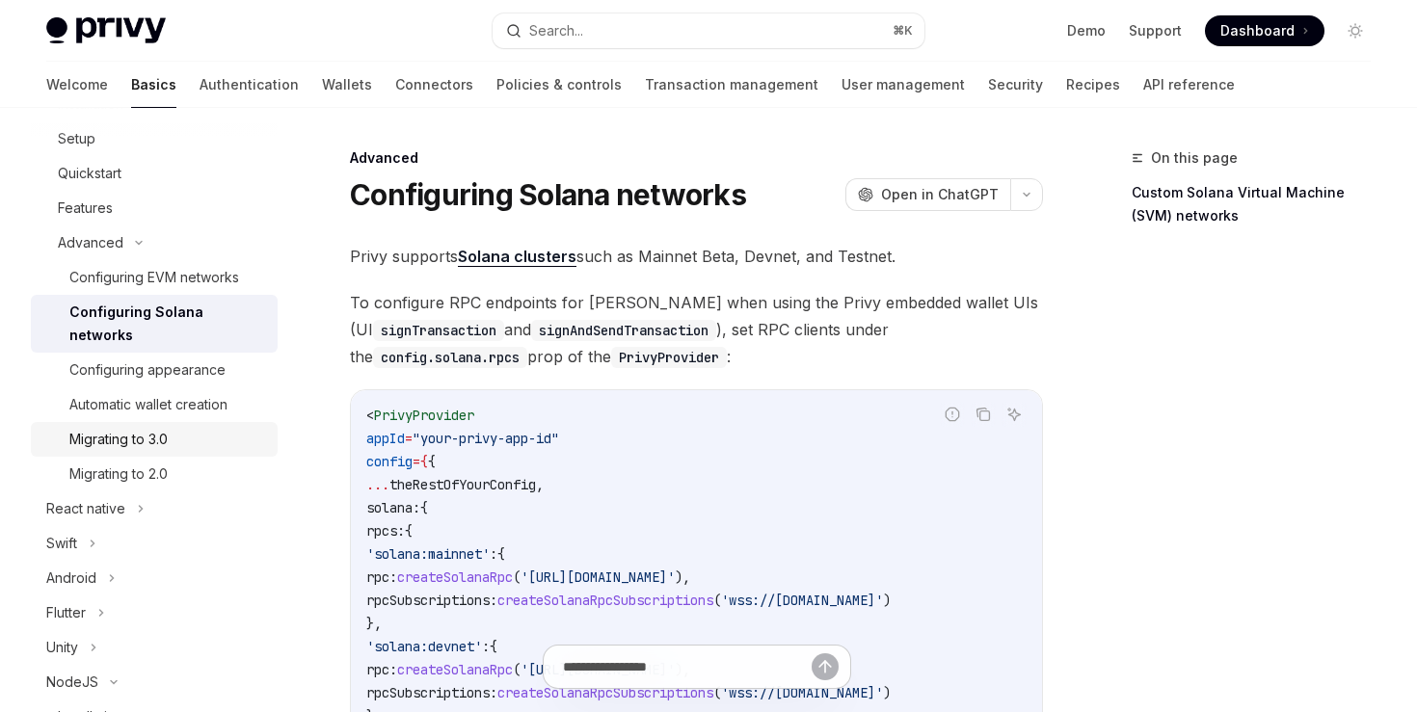
click at [189, 428] on div "Migrating to 3.0" at bounding box center [167, 439] width 197 height 23
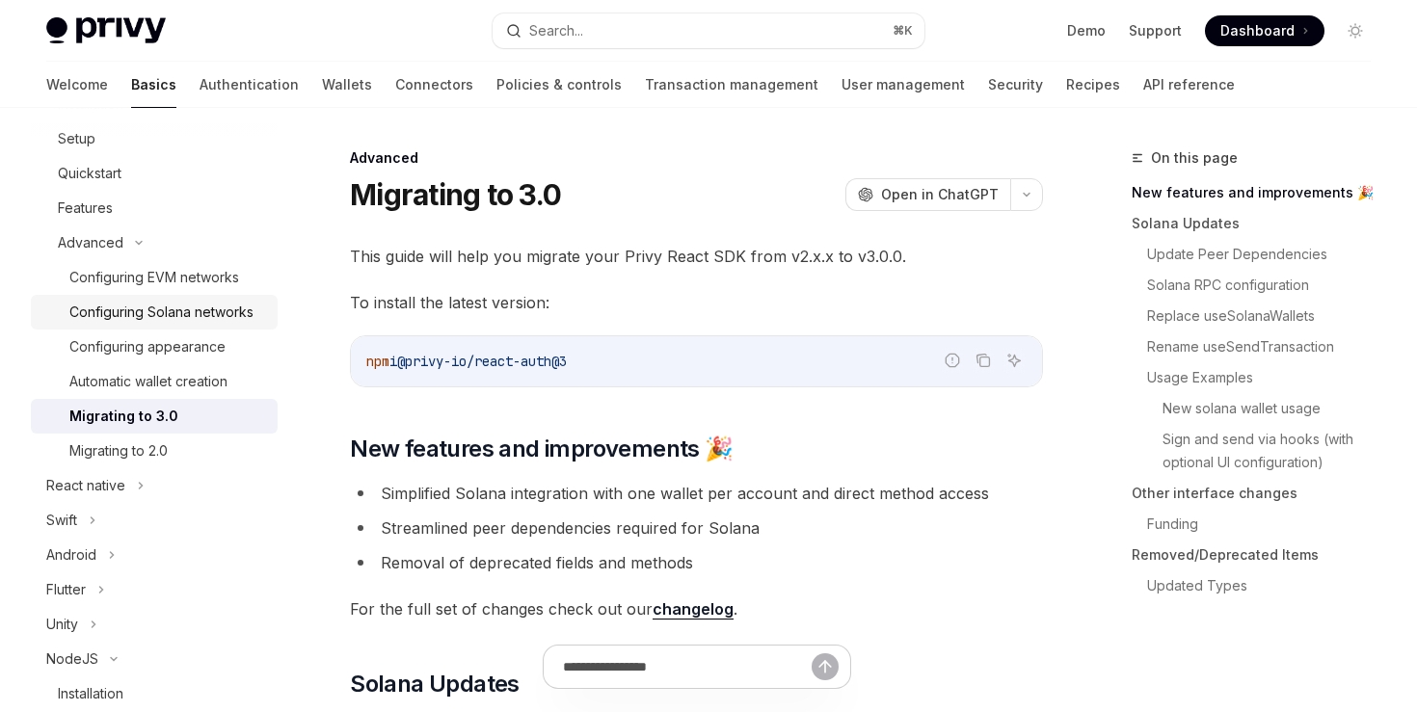
click at [213, 308] on div "Configuring Solana networks" at bounding box center [161, 312] width 184 height 23
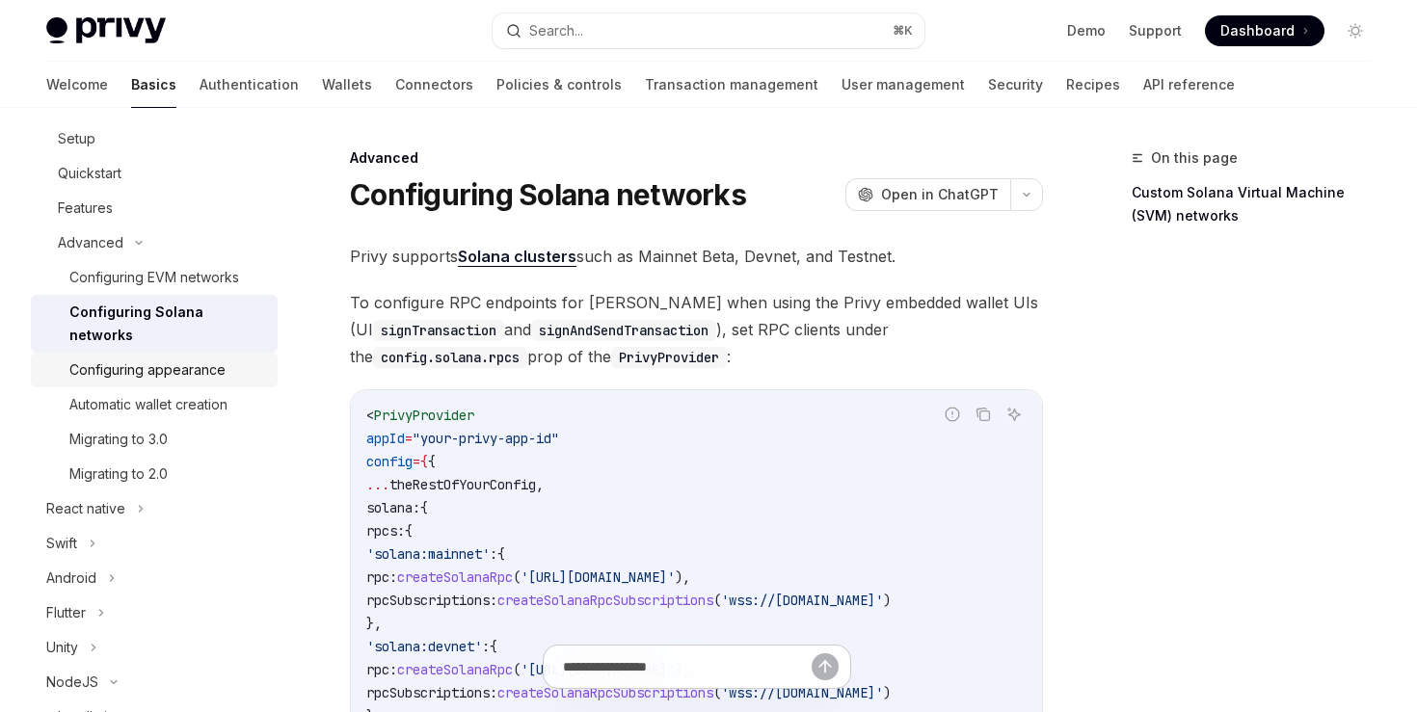
click at [220, 358] on div "Configuring appearance" at bounding box center [147, 369] width 156 height 23
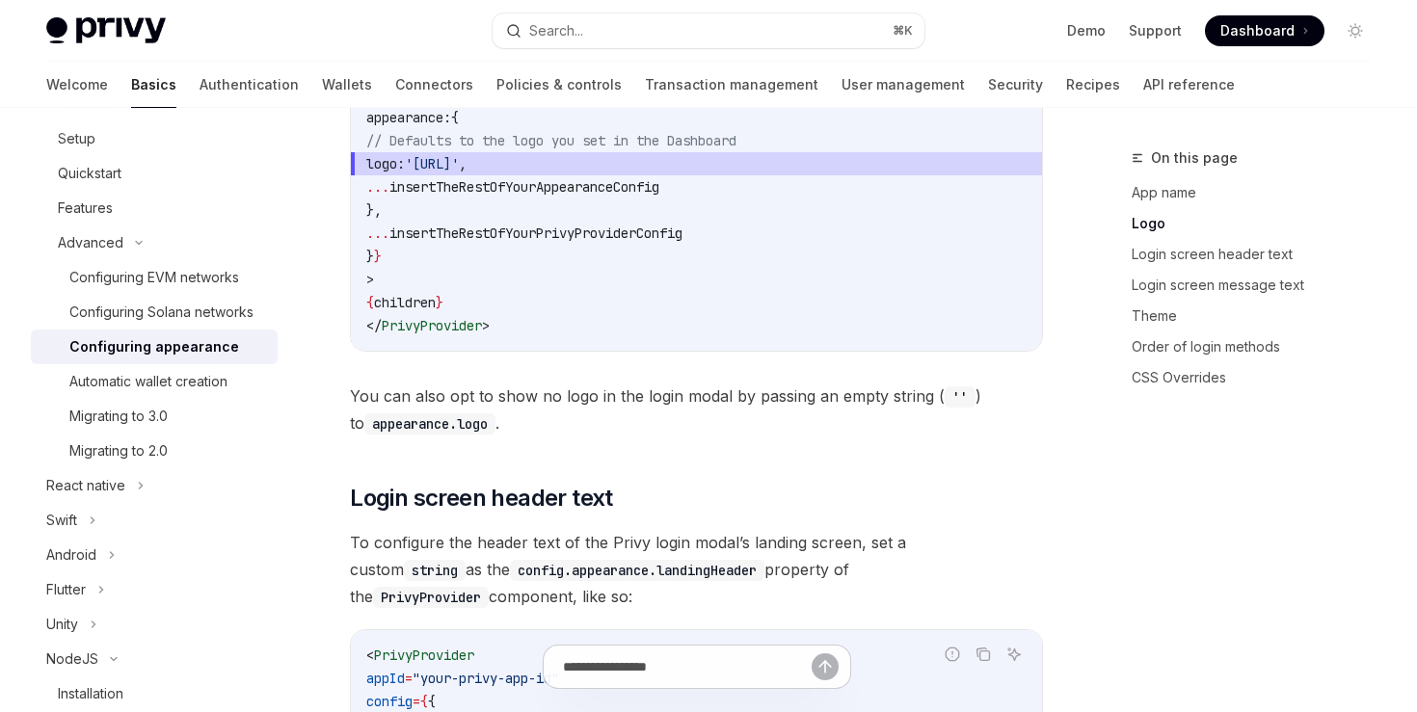
scroll to position [1232, 0]
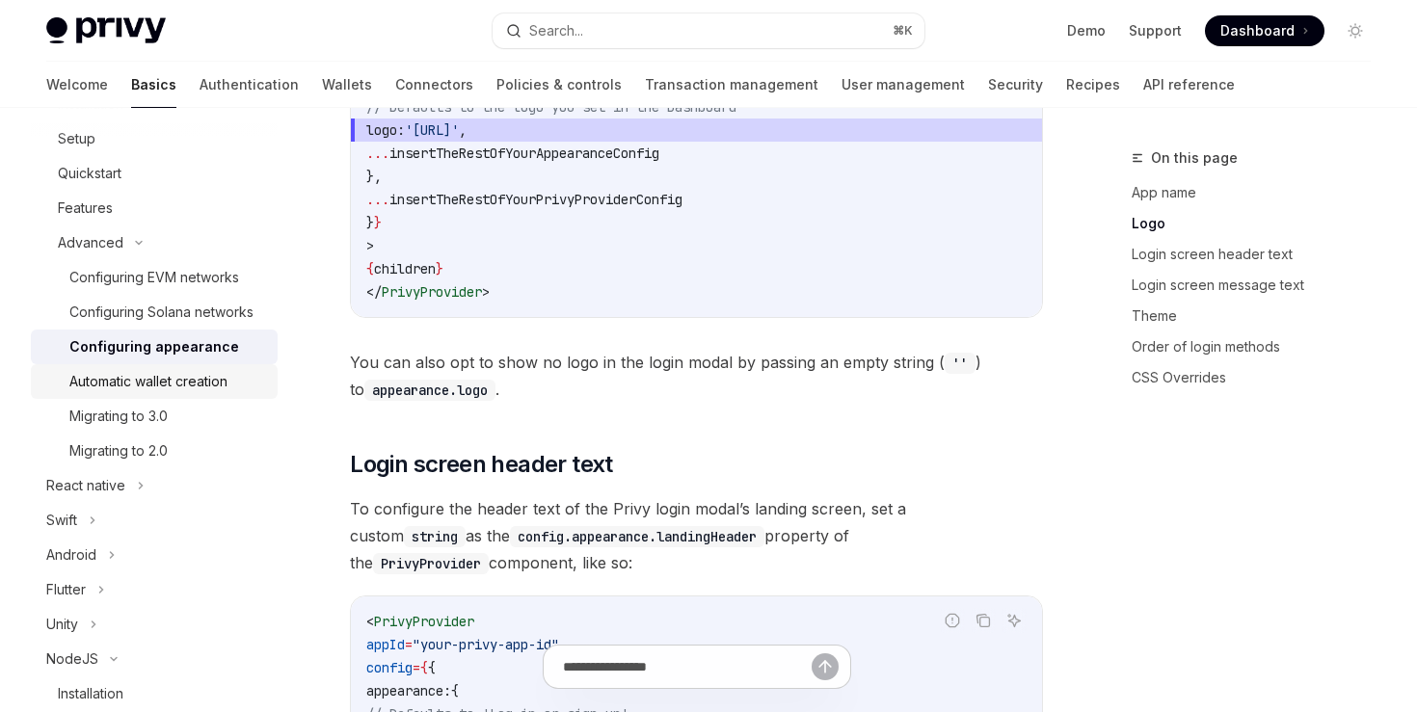
click at [184, 382] on div "Automatic wallet creation" at bounding box center [148, 381] width 158 height 23
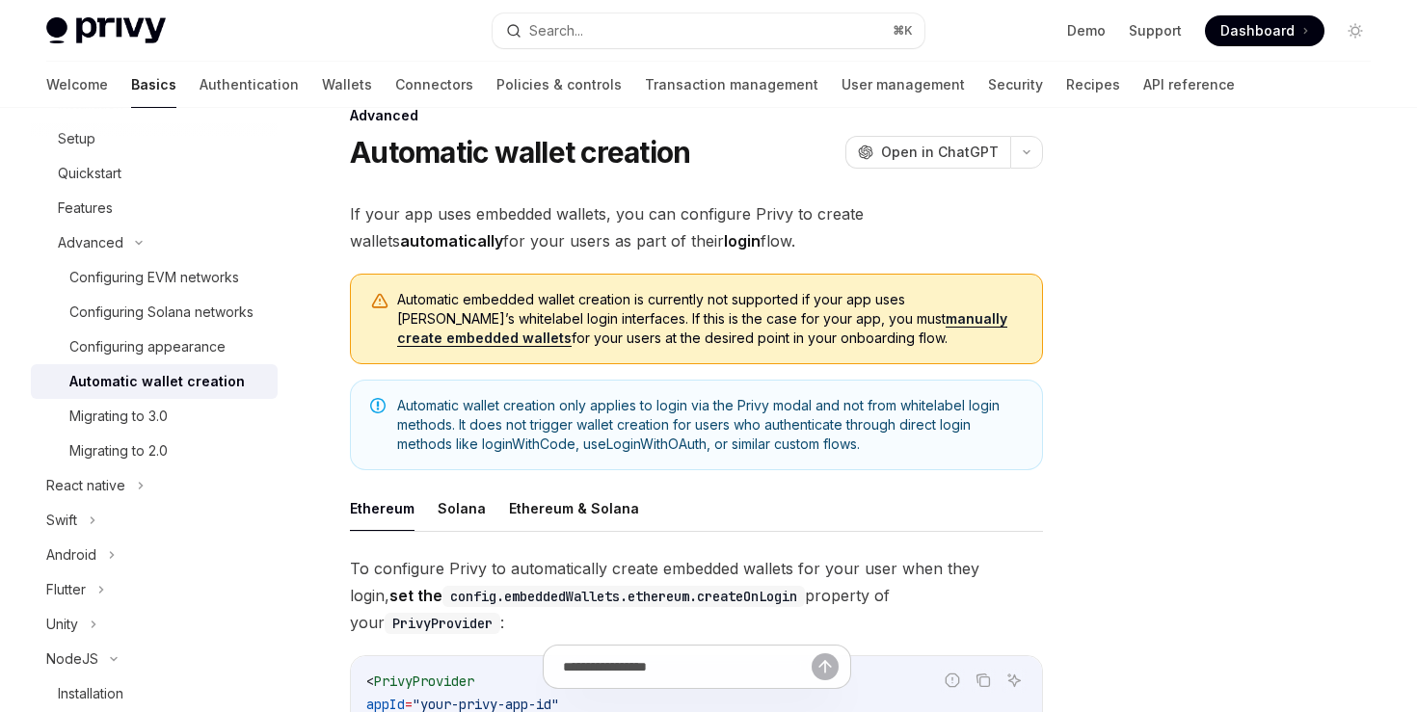
scroll to position [202, 0]
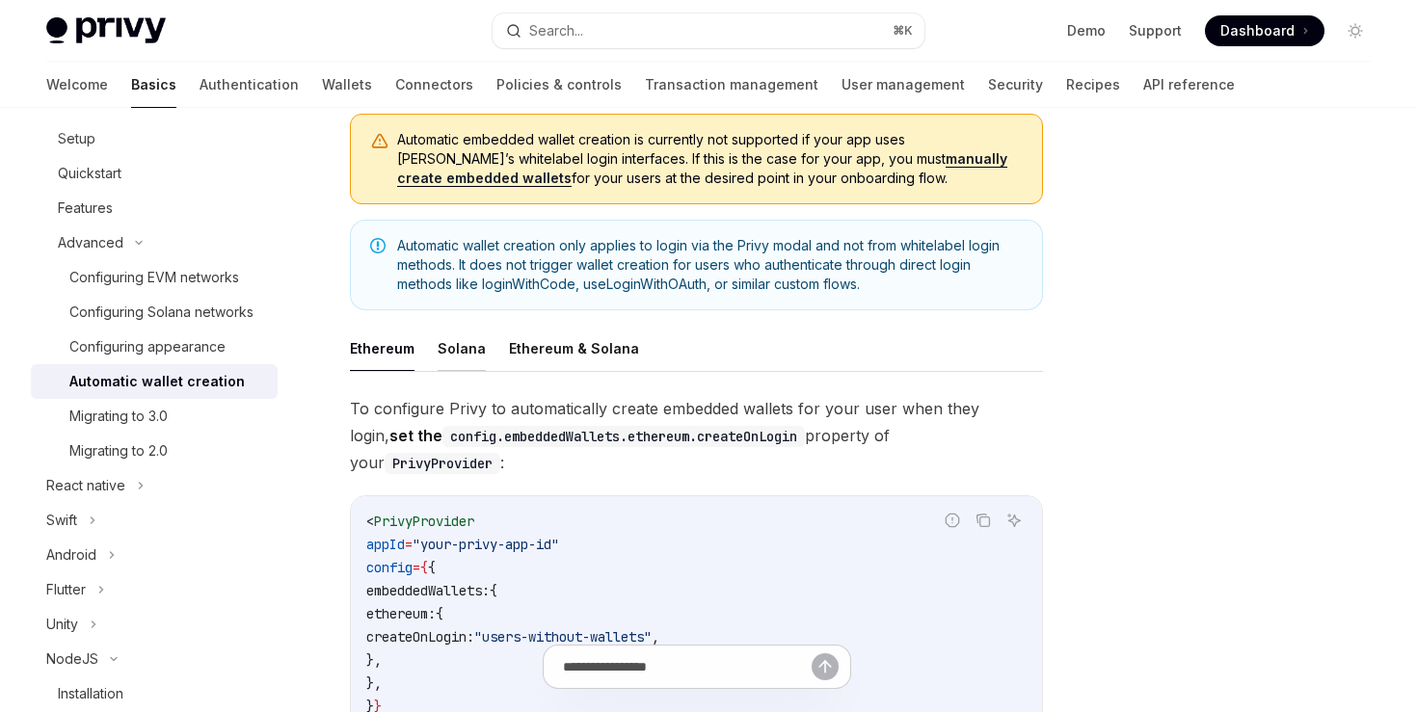
click at [461, 346] on button "Solana" at bounding box center [461, 348] width 48 height 45
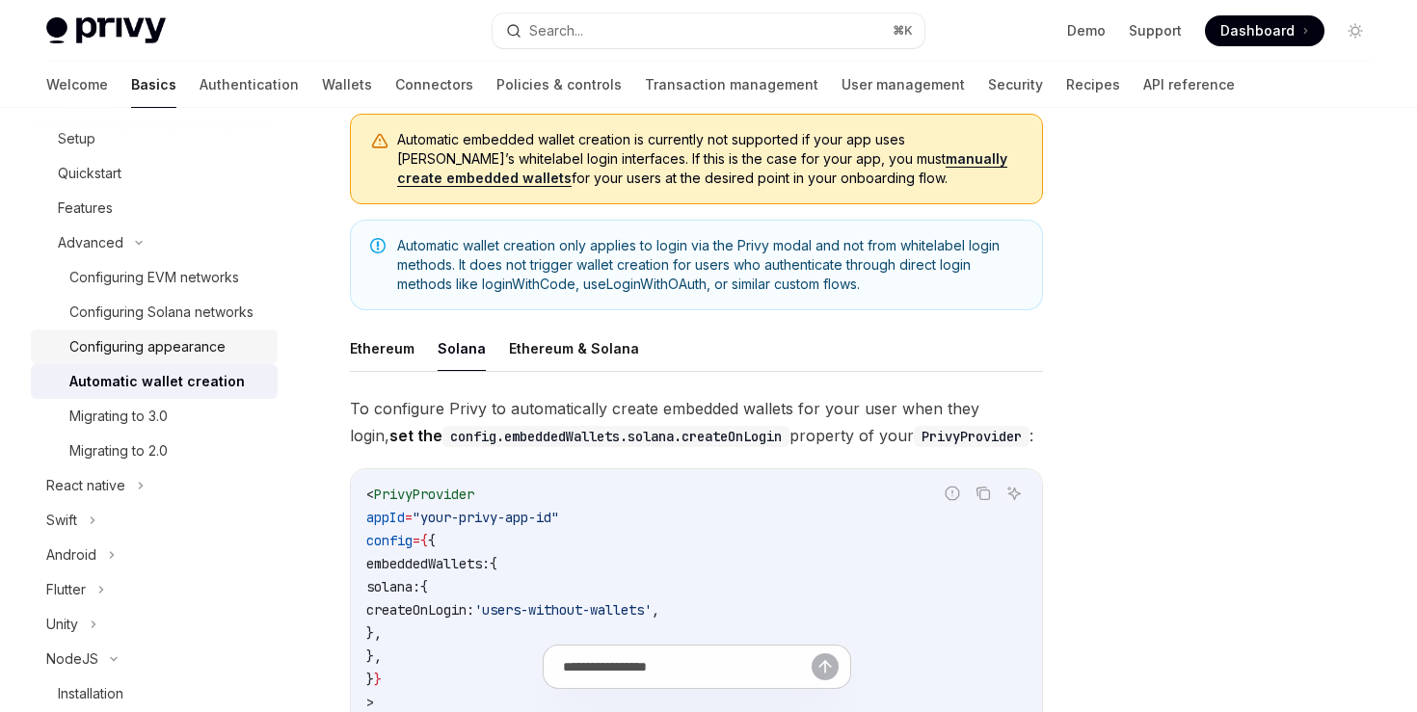
click at [175, 343] on div "Configuring appearance" at bounding box center [147, 346] width 156 height 23
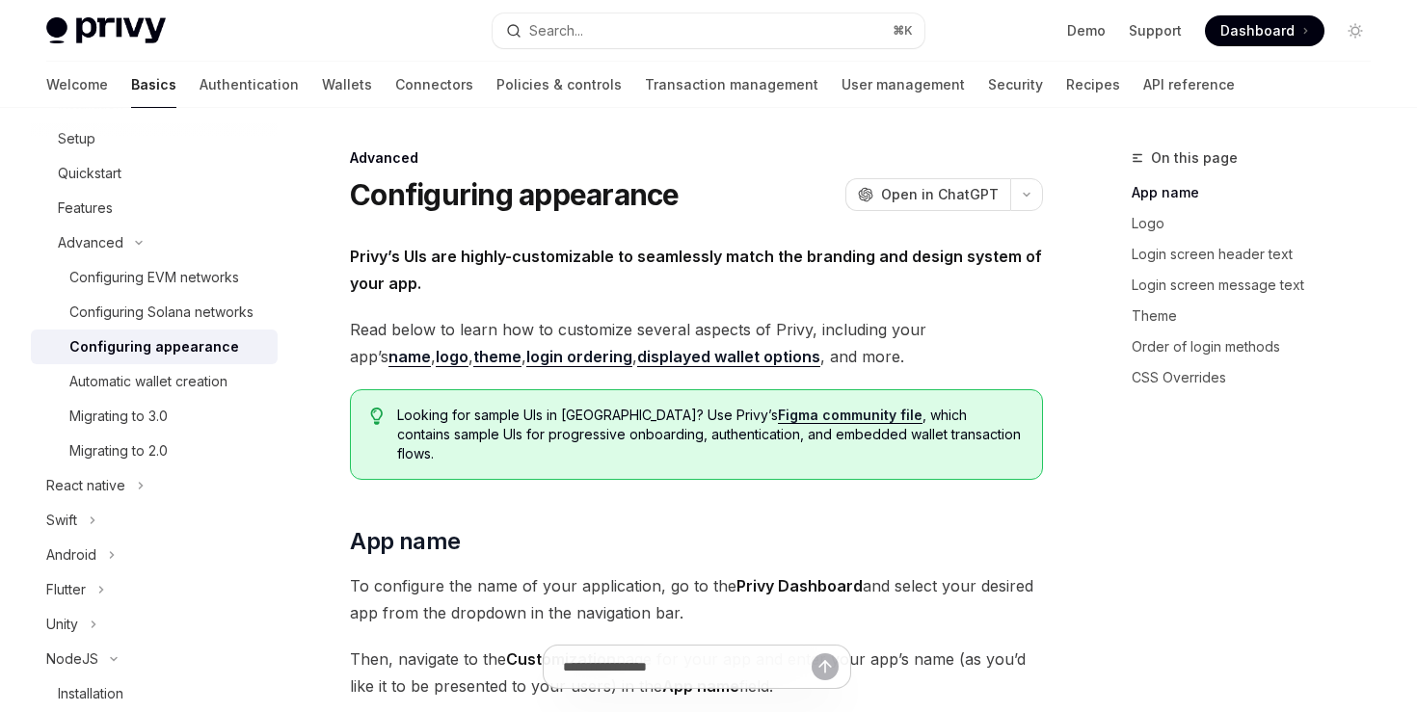
click at [186, 342] on div "Configuring appearance" at bounding box center [154, 346] width 170 height 23
click at [190, 384] on div "Automatic wallet creation" at bounding box center [148, 381] width 158 height 23
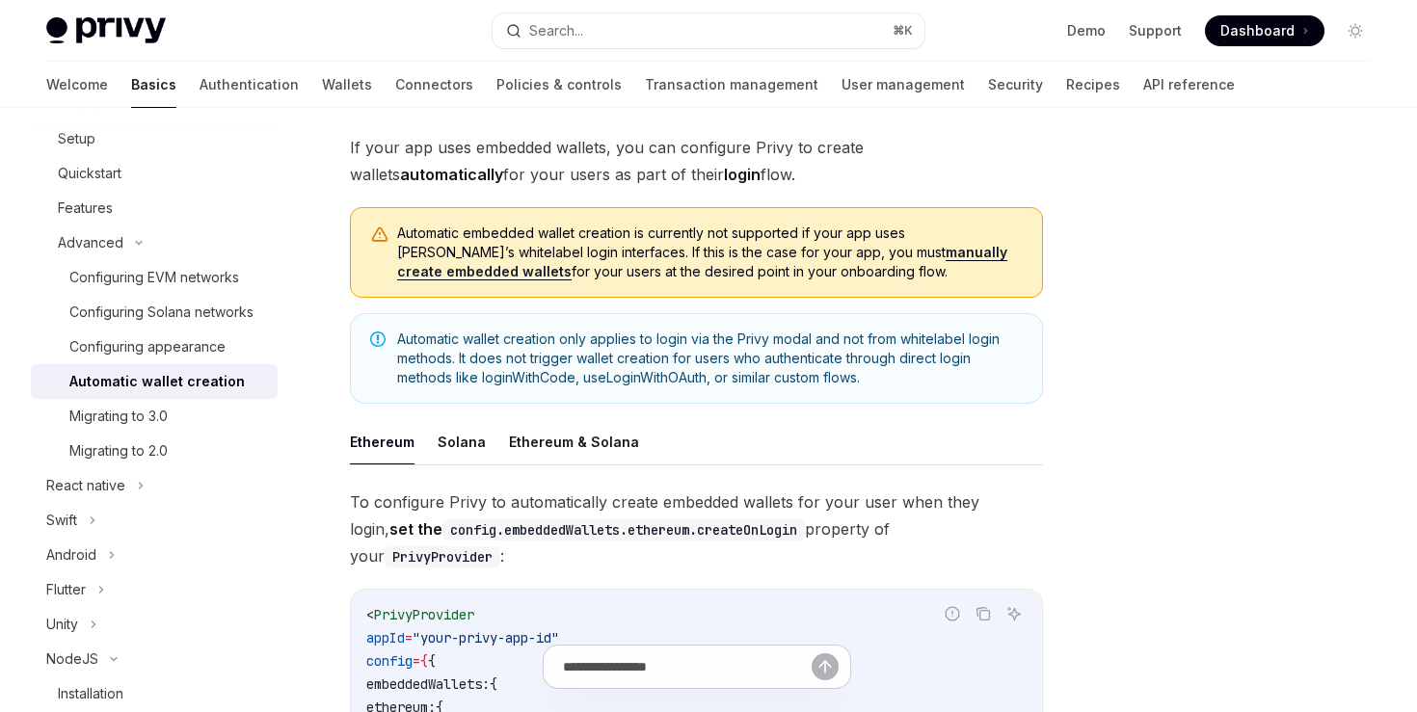
scroll to position [155, 0]
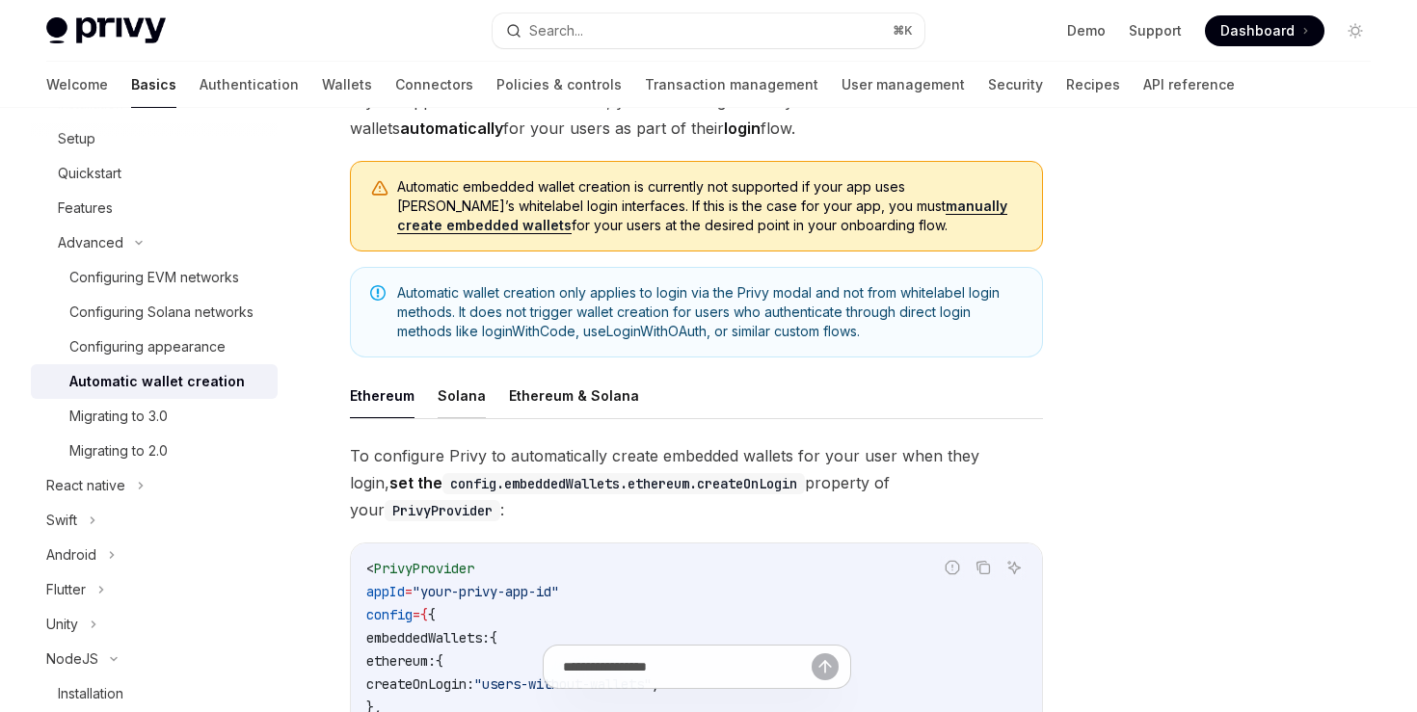
click at [460, 399] on button "Solana" at bounding box center [461, 395] width 48 height 45
type textarea "*"
